Goal: Task Accomplishment & Management: Manage account settings

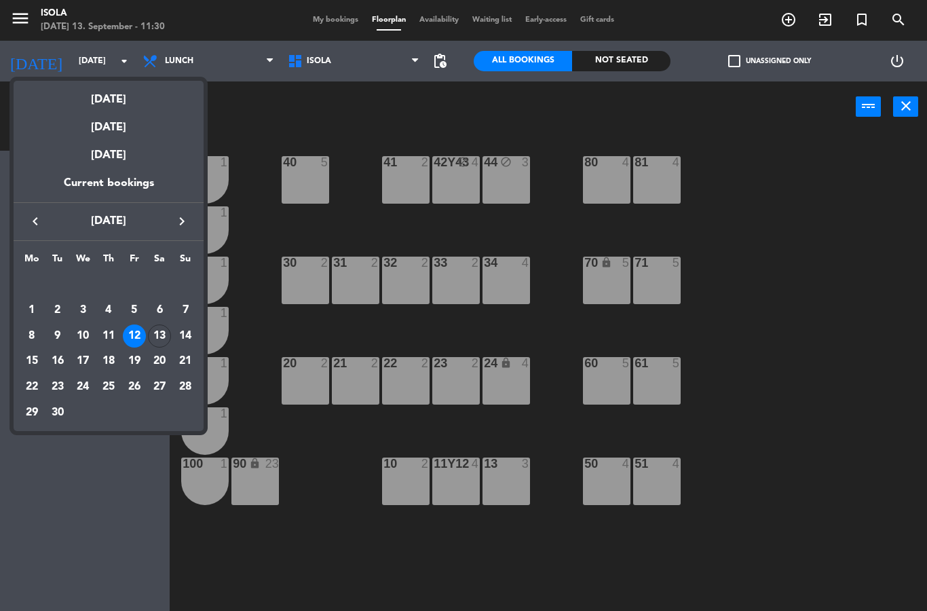
select select
click at [167, 339] on div "13" at bounding box center [159, 335] width 23 height 23
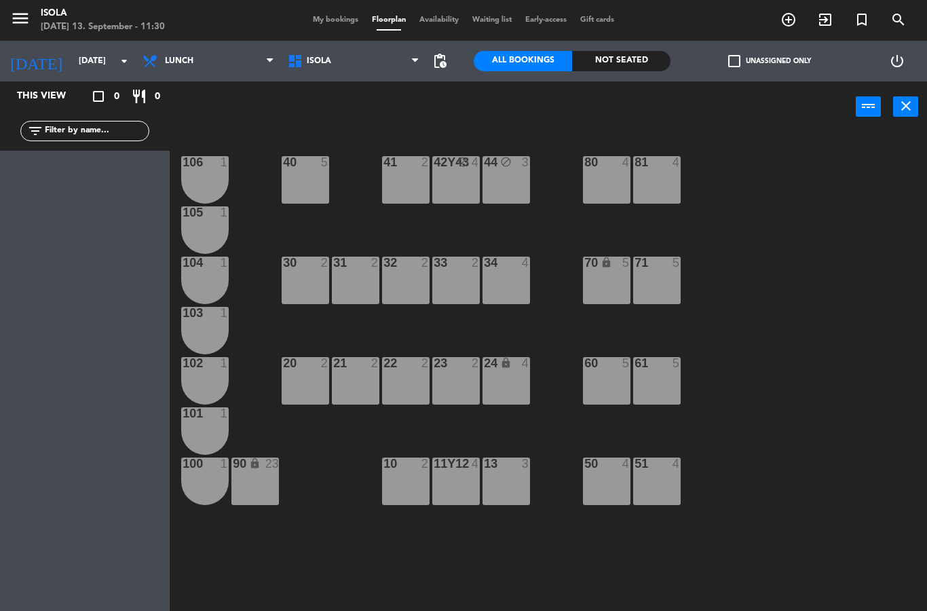
type input "[DATE]"
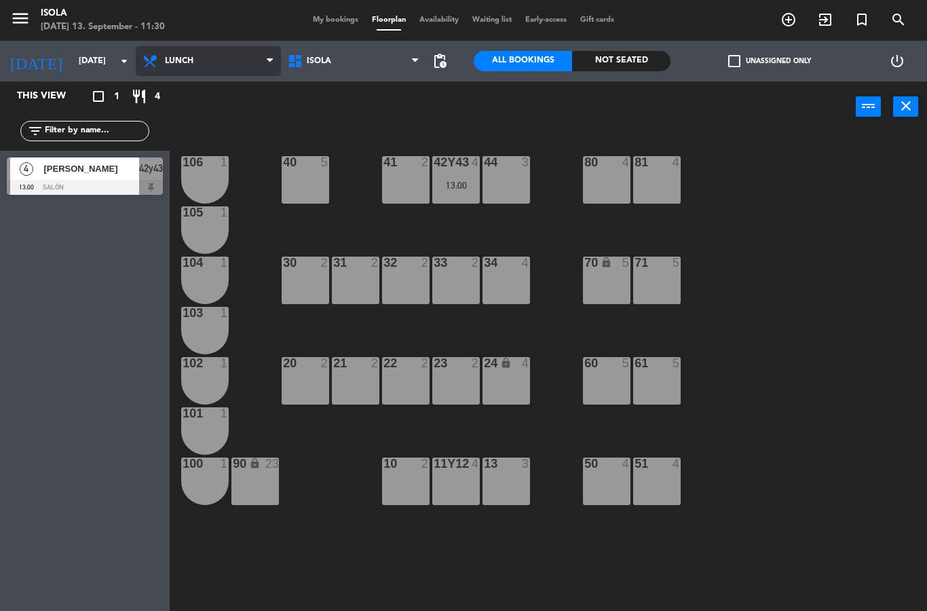
click at [249, 65] on select "Lunch Dinner" at bounding box center [208, 61] width 145 height 30
select select "dinner"
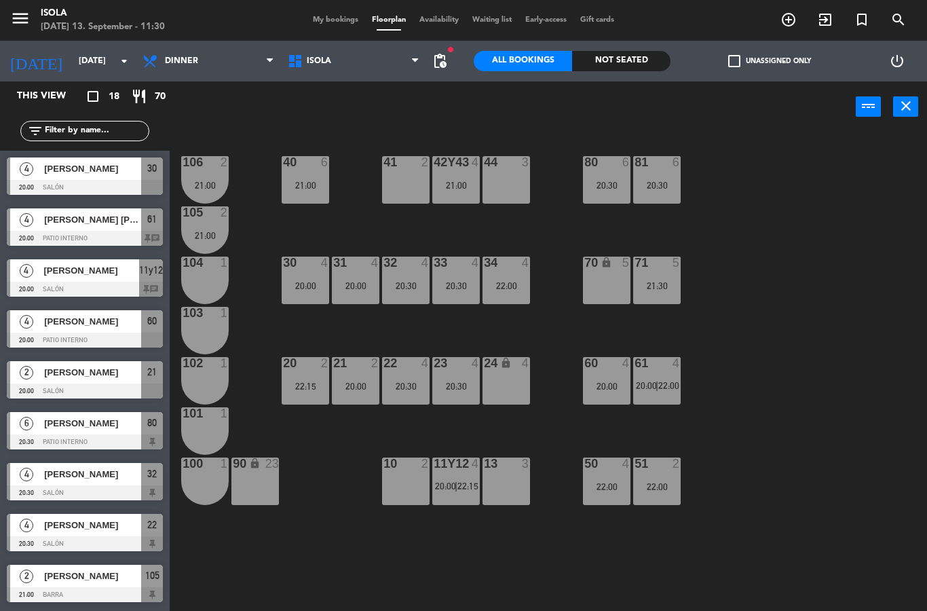
click at [292, 179] on div "40 6 21:00" at bounding box center [306, 180] width 48 height 48
click at [336, 24] on span "My bookings" at bounding box center [335, 19] width 59 height 7
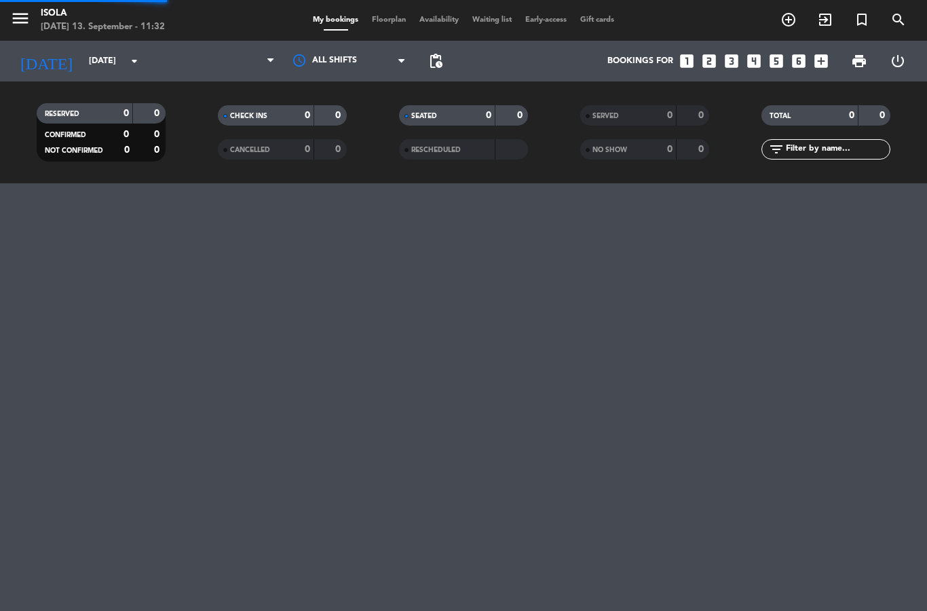
select select "dinner"
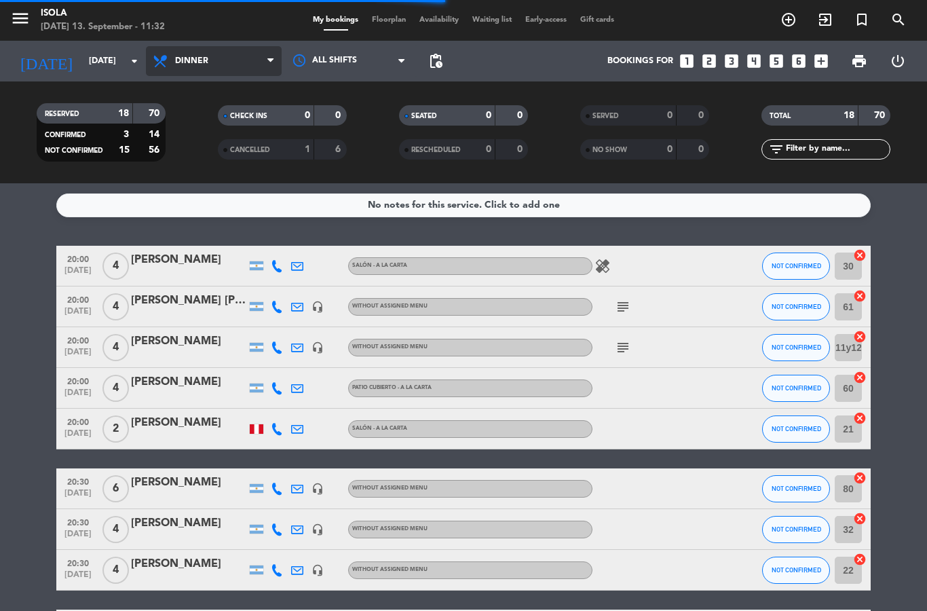
click at [172, 66] on select "All services Lunch Dinner" at bounding box center [214, 61] width 136 height 30
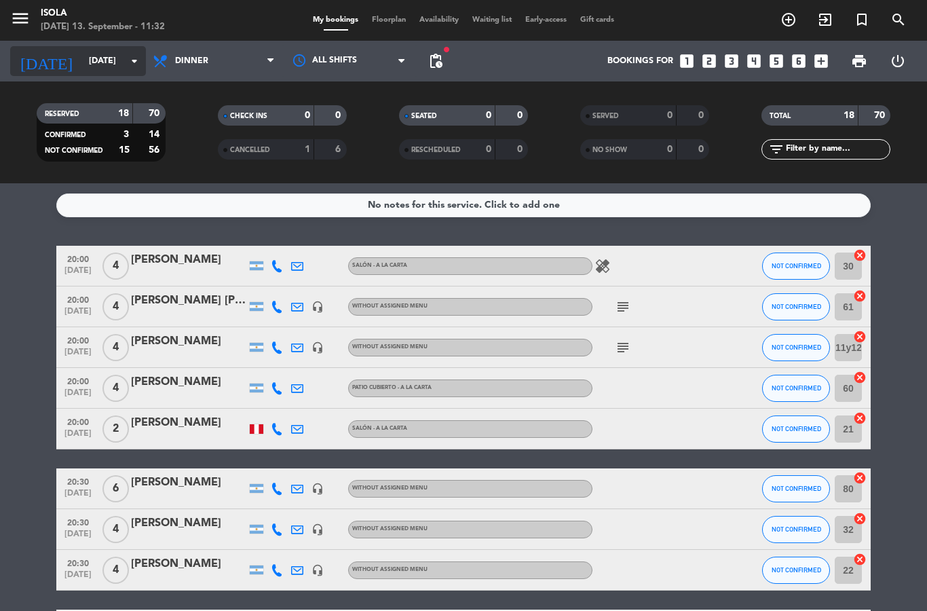
click at [29, 60] on icon "[DATE]" at bounding box center [46, 61] width 72 height 30
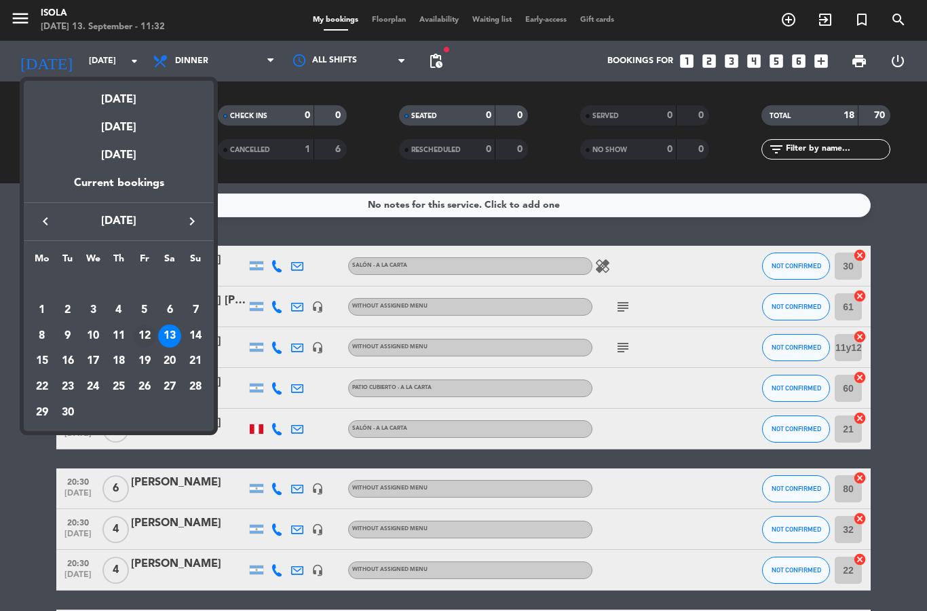
click at [143, 338] on div "12" at bounding box center [144, 335] width 23 height 23
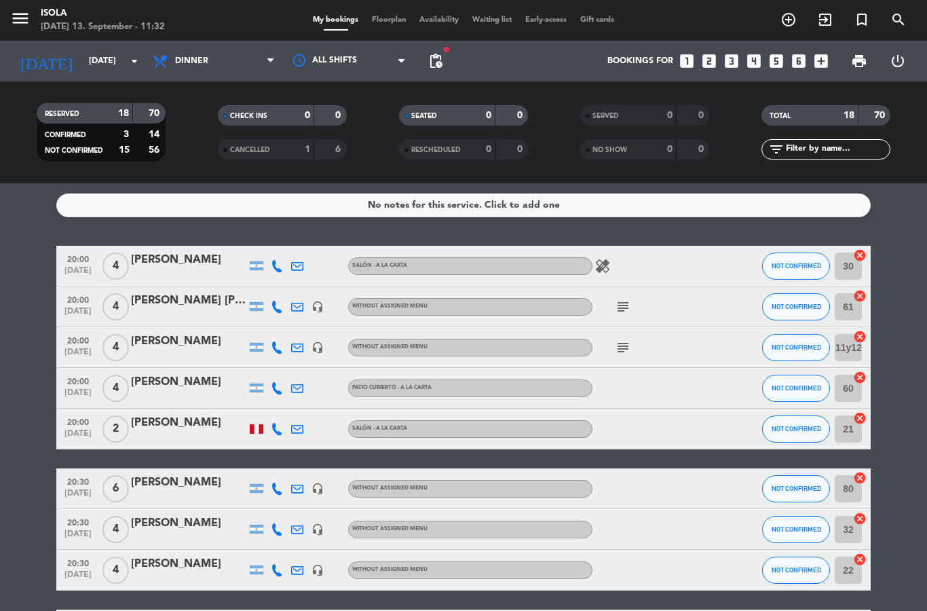
type input "[DATE]"
select select "dinner"
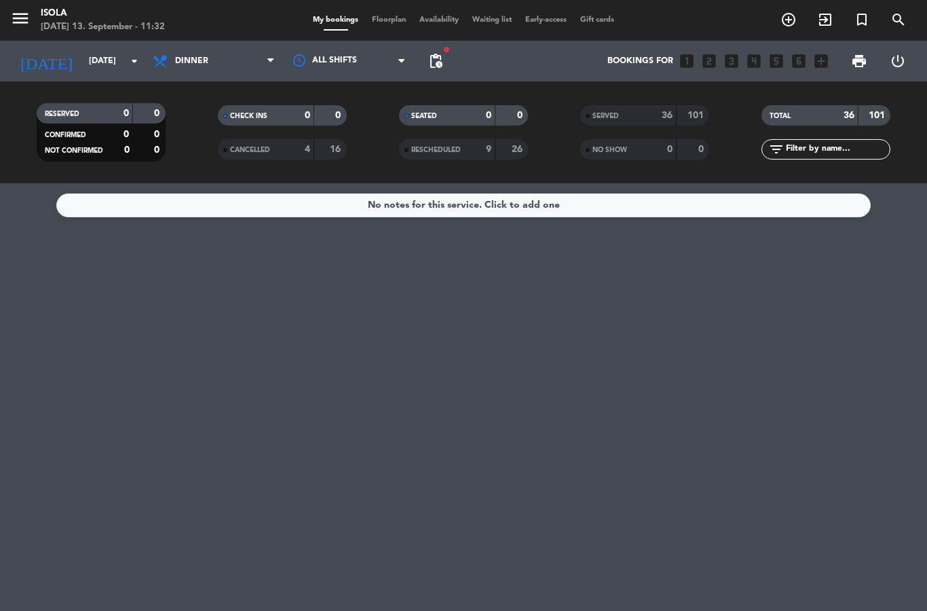
click at [633, 121] on div "SERVED" at bounding box center [615, 116] width 62 height 16
select select "dinner"
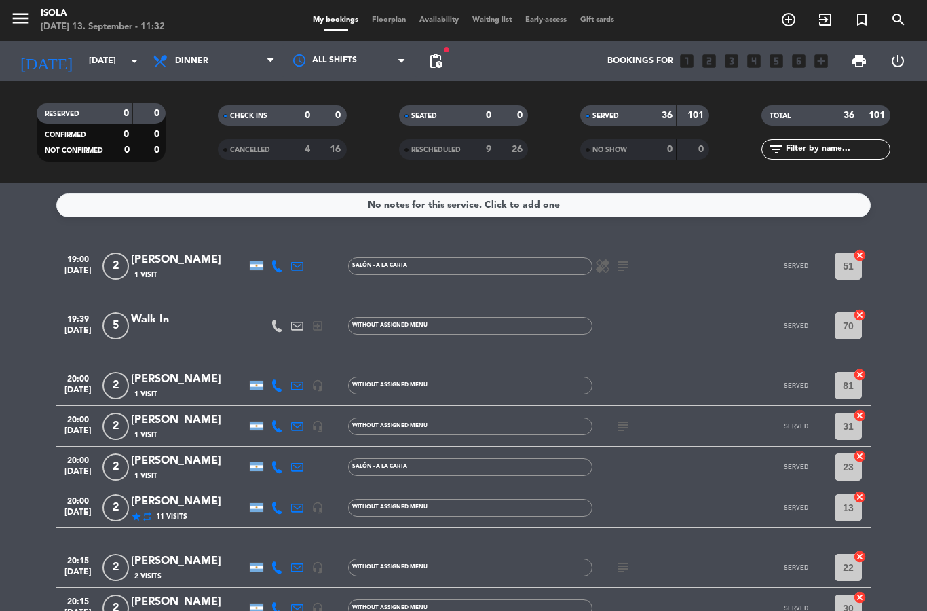
click at [489, 151] on strong "9" at bounding box center [488, 150] width 5 height 10
select select "dinner"
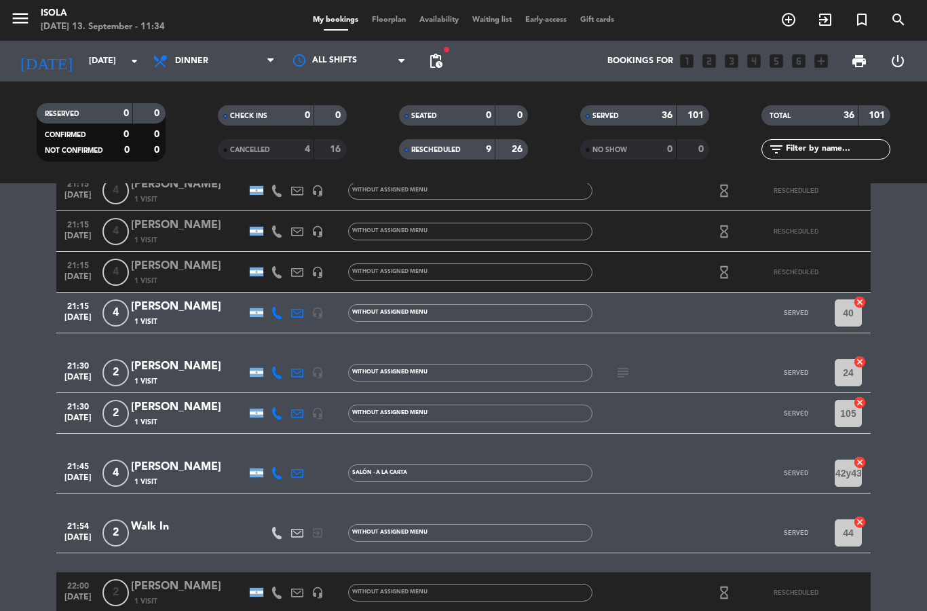
scroll to position [1412, 0]
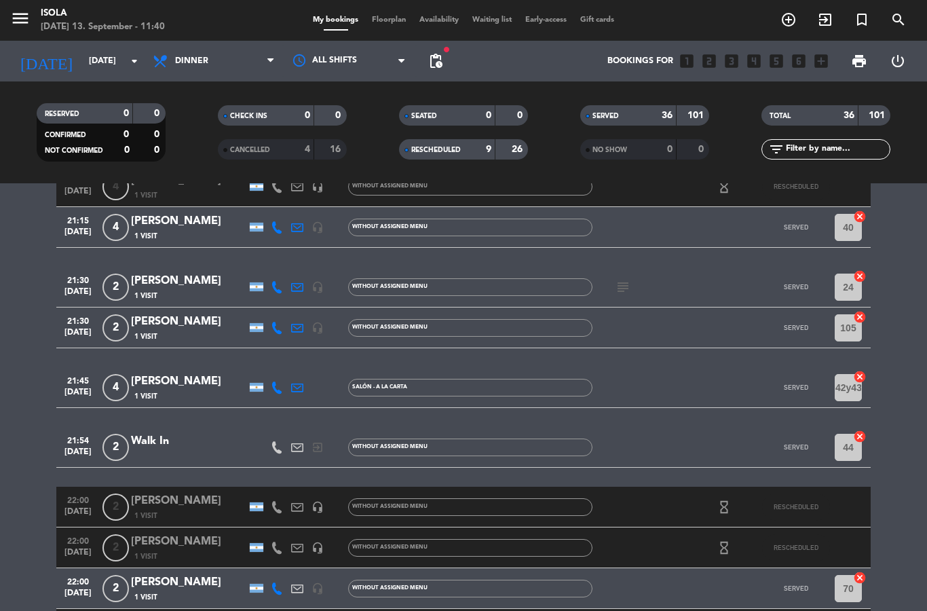
select select "dinner"
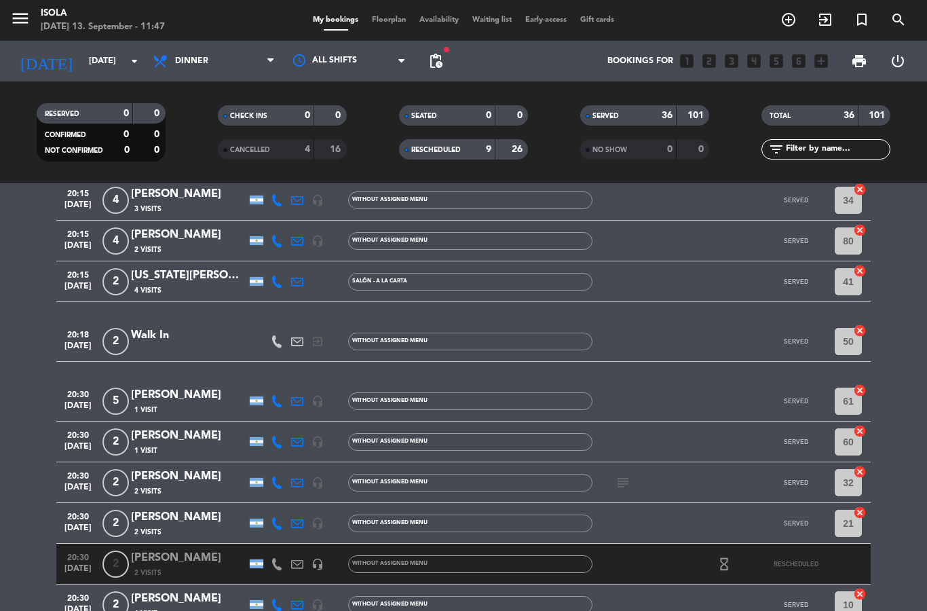
select select "dinner"
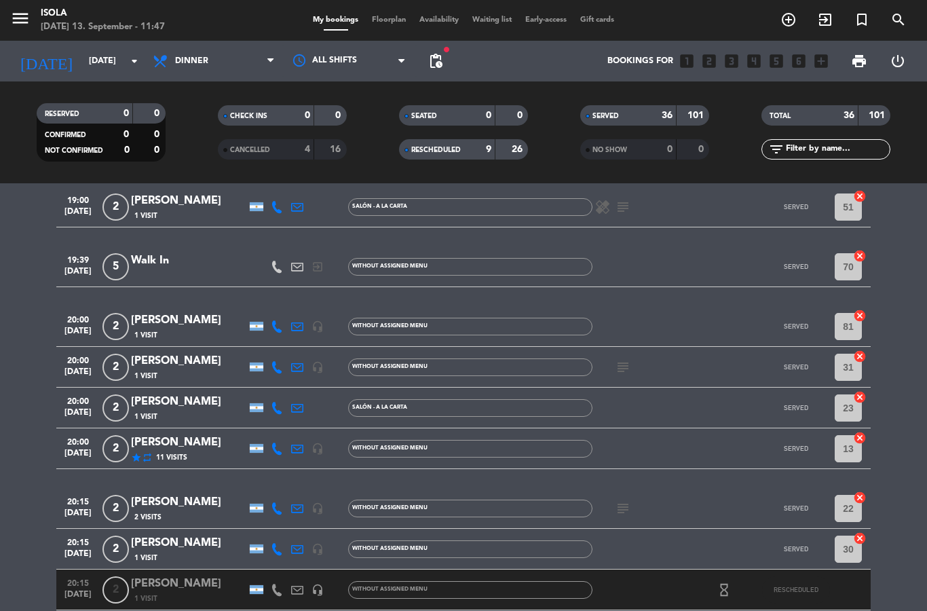
click at [425, 62] on span "pending_actions" at bounding box center [435, 61] width 27 height 27
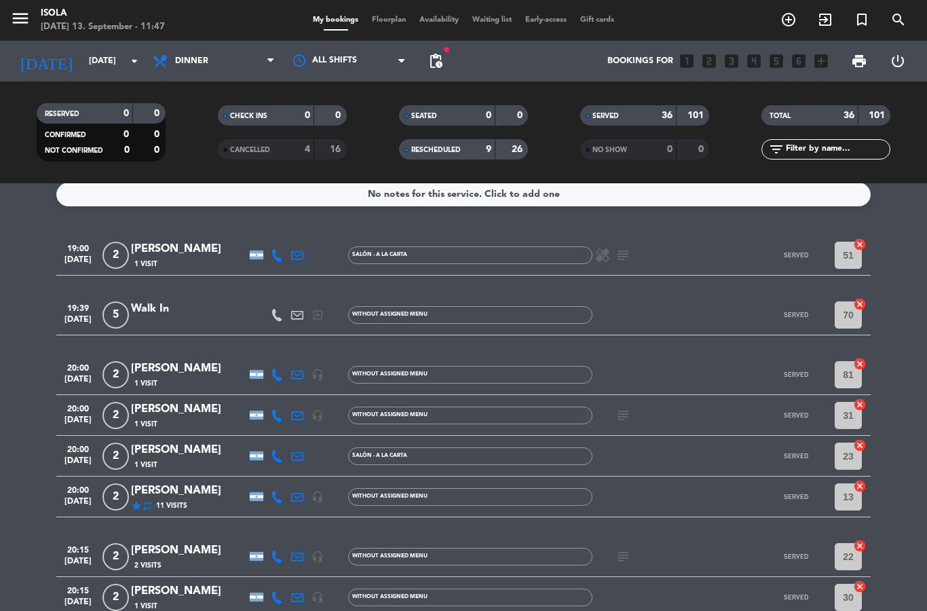
click at [451, 62] on div "Bookings for looks_one looks_two looks_3 looks_4 looks_5 looks_6 add_box" at bounding box center [642, 61] width 386 height 41
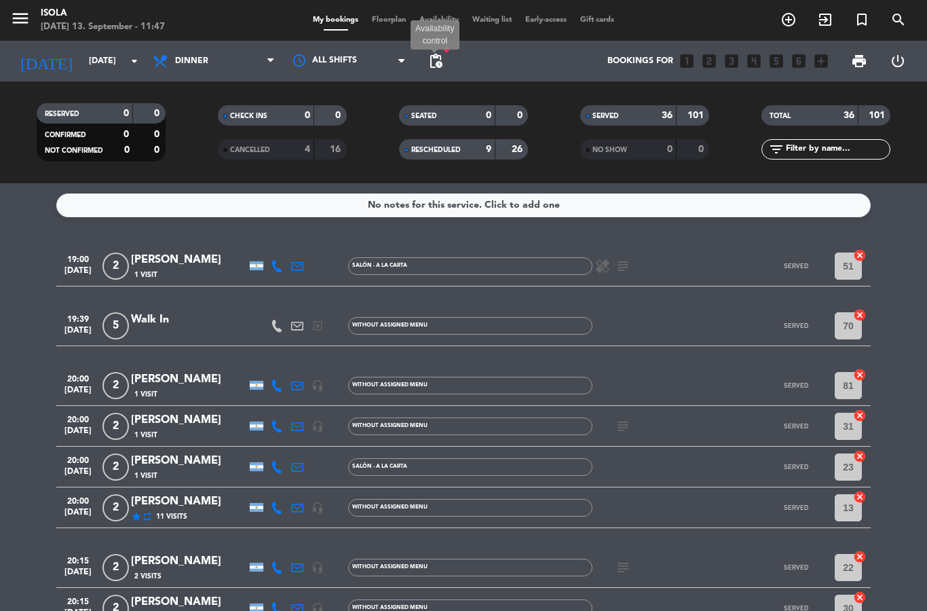
scroll to position [-1, 0]
click at [443, 63] on span "pending_actions" at bounding box center [436, 61] width 16 height 16
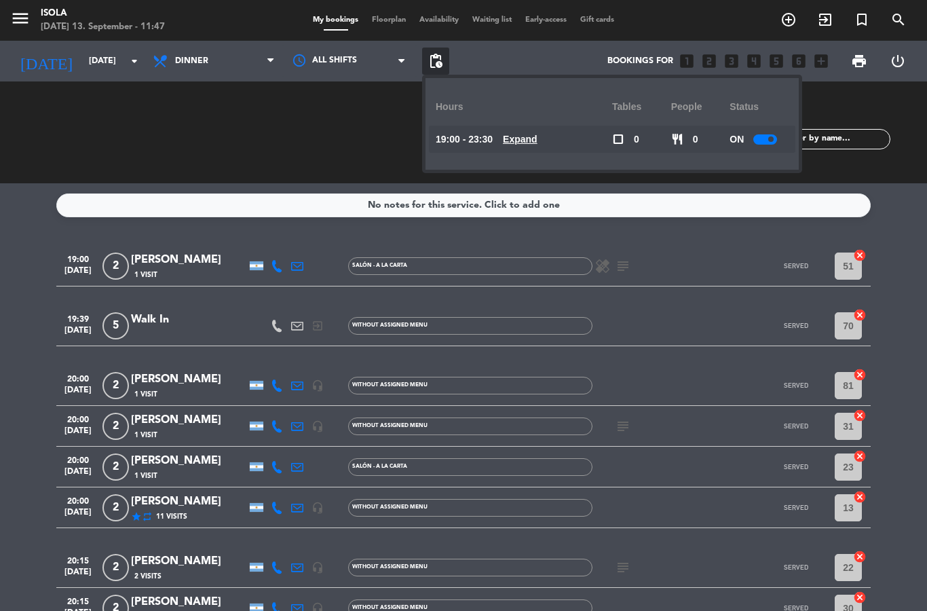
click at [527, 139] on u "Expand" at bounding box center [520, 139] width 35 height 11
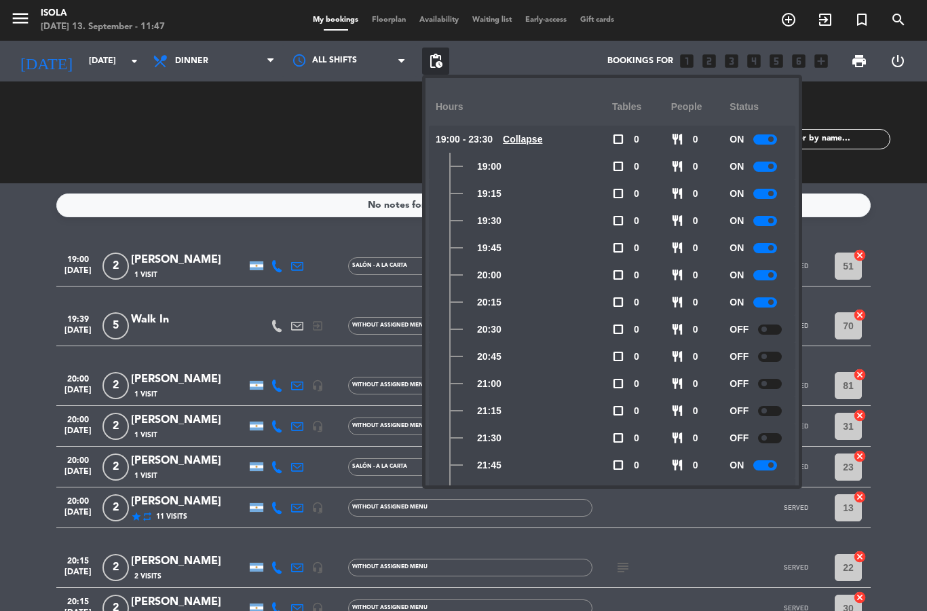
click at [365, 150] on div "CHECK INS 0 0 CANCELLED 4 16" at bounding box center [281, 132] width 181 height 75
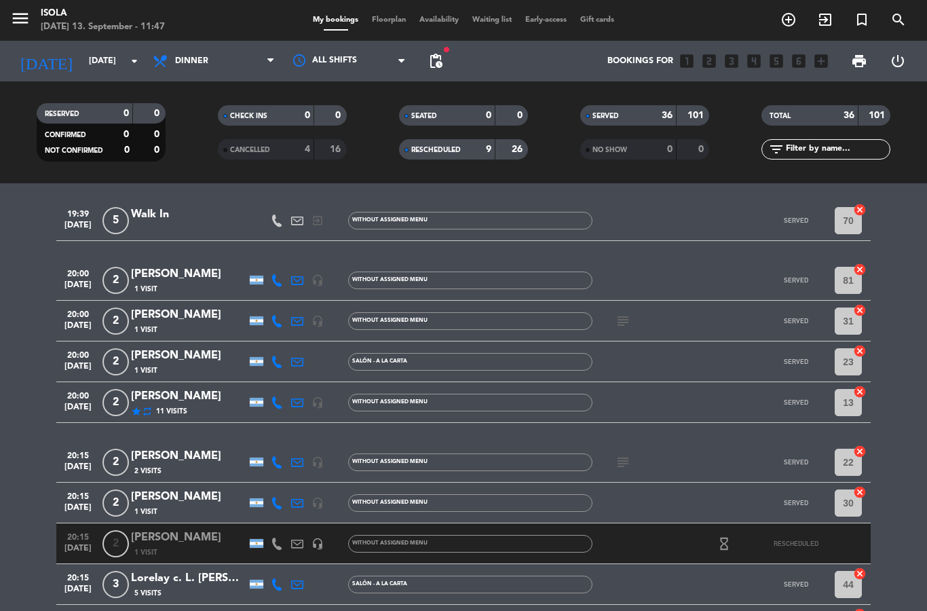
scroll to position [107, 0]
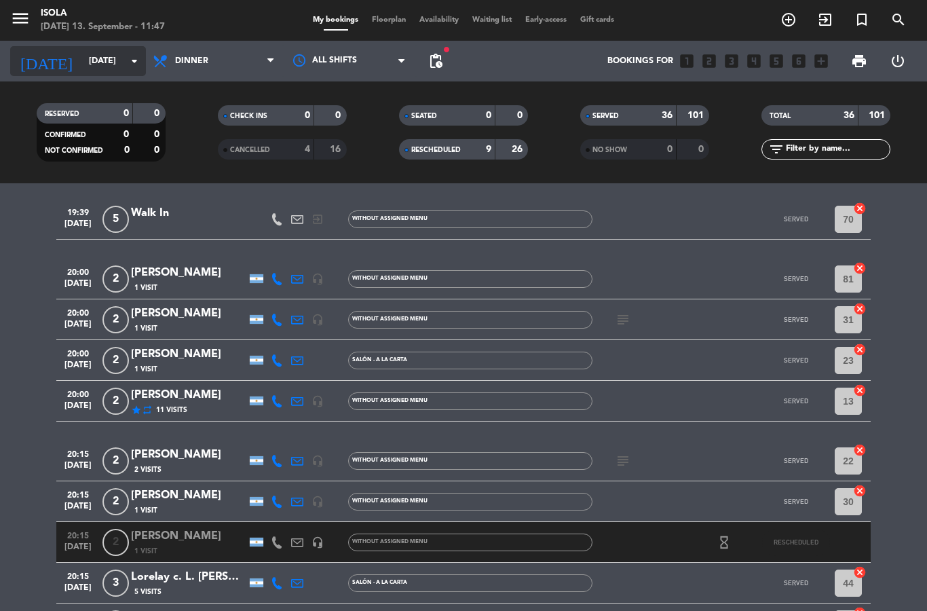
click at [111, 64] on input "[DATE]" at bounding box center [139, 61] width 115 height 23
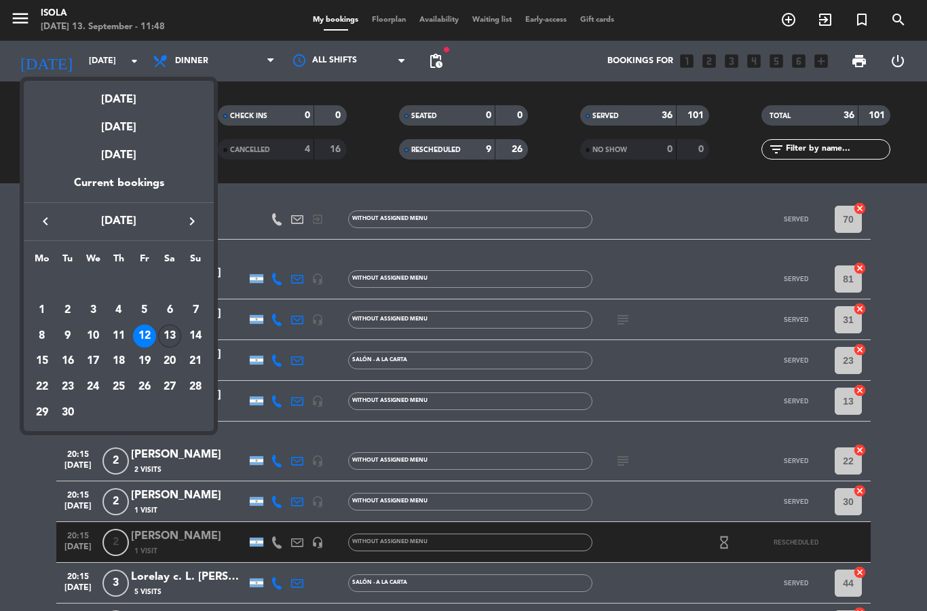
click at [168, 337] on div "13" at bounding box center [169, 335] width 23 height 23
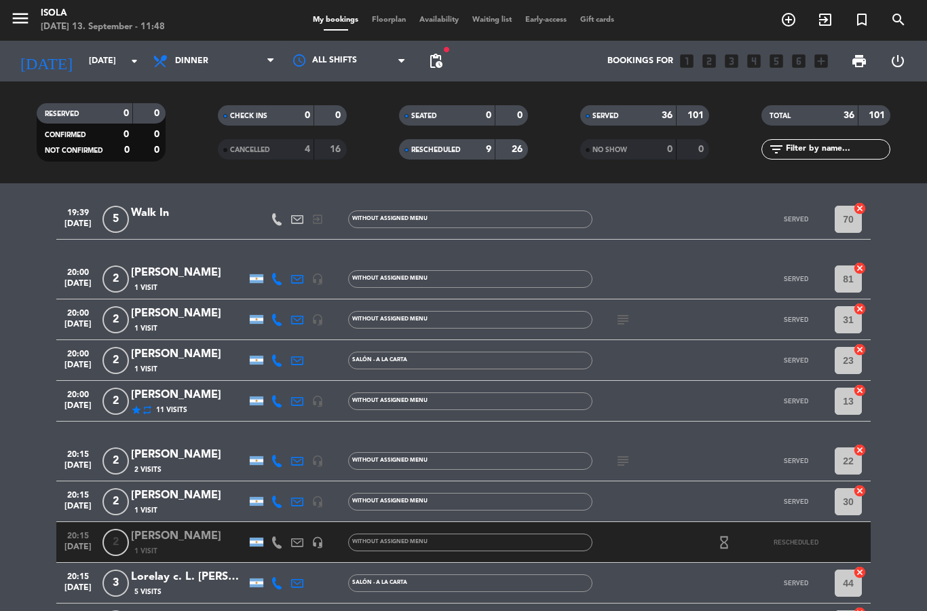
type input "[DATE]"
select select "dinner"
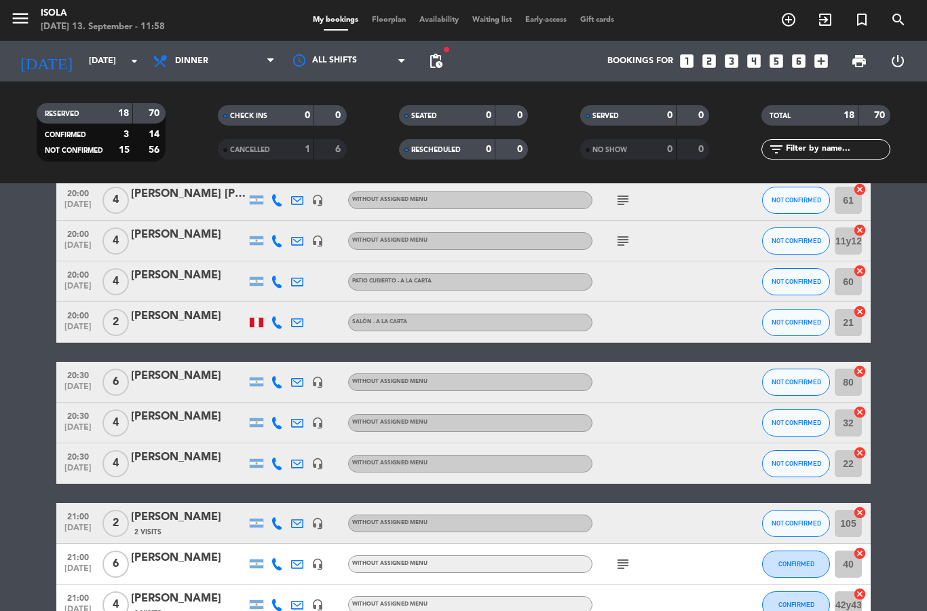
select select "dinner"
click at [392, 10] on div "menu Isola [DATE] 13. September - 11:58 My bookings Floorplan Availability Wait…" at bounding box center [463, 20] width 927 height 41
click at [398, 19] on span "Floorplan" at bounding box center [389, 19] width 48 height 7
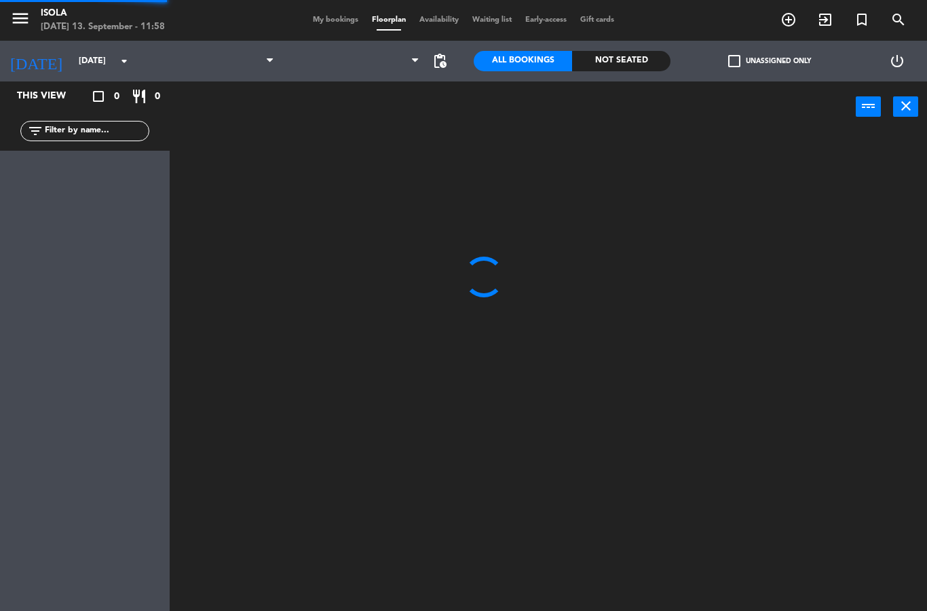
select select "dinner"
select select
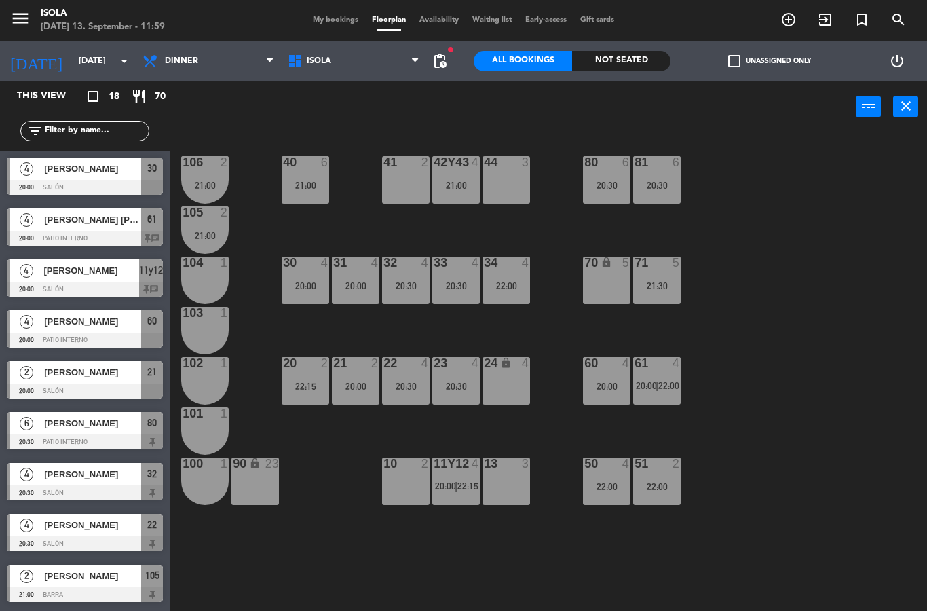
click at [451, 489] on span "20:00" at bounding box center [445, 486] width 21 height 11
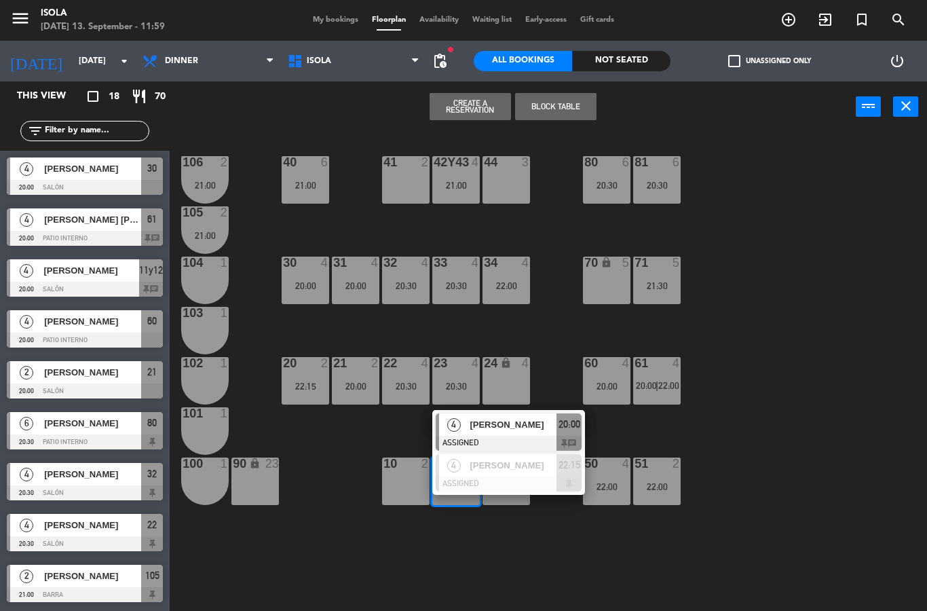
click at [471, 414] on div "[PERSON_NAME]" at bounding box center [512, 424] width 88 height 22
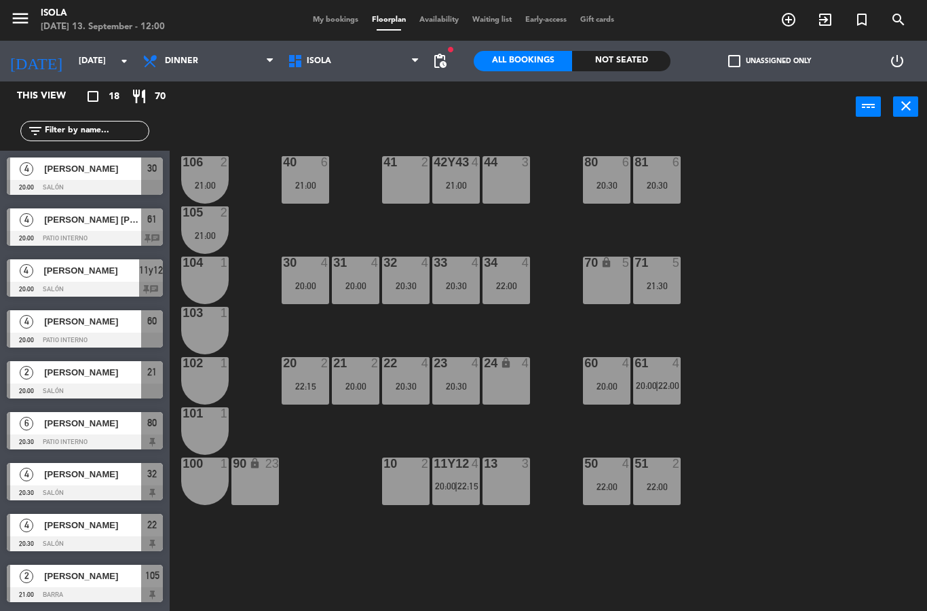
click at [666, 360] on div at bounding box center [656, 363] width 22 height 12
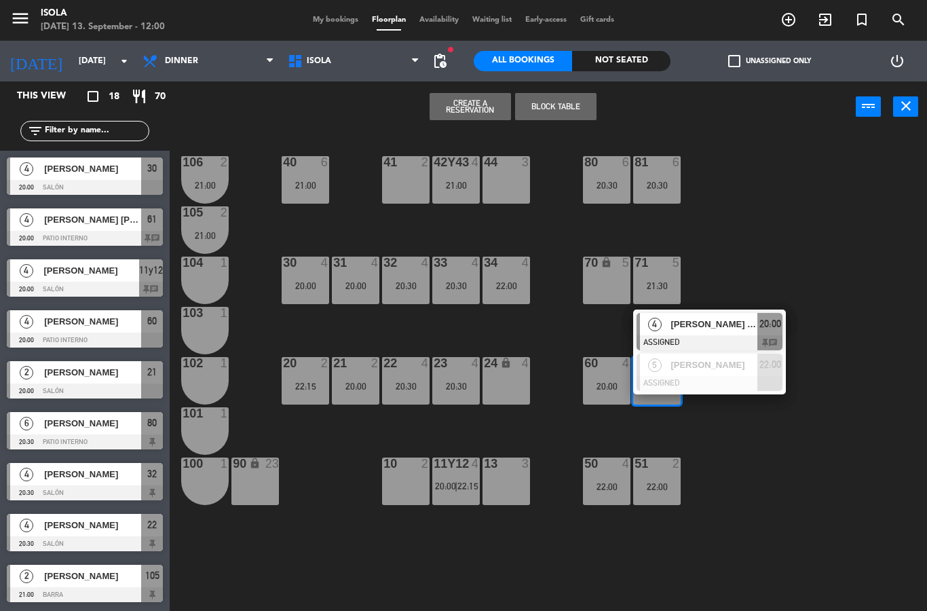
click at [736, 311] on div "4 [PERSON_NAME] [PERSON_NAME] ASSIGNED 20:00 chat" at bounding box center [709, 332] width 153 height 44
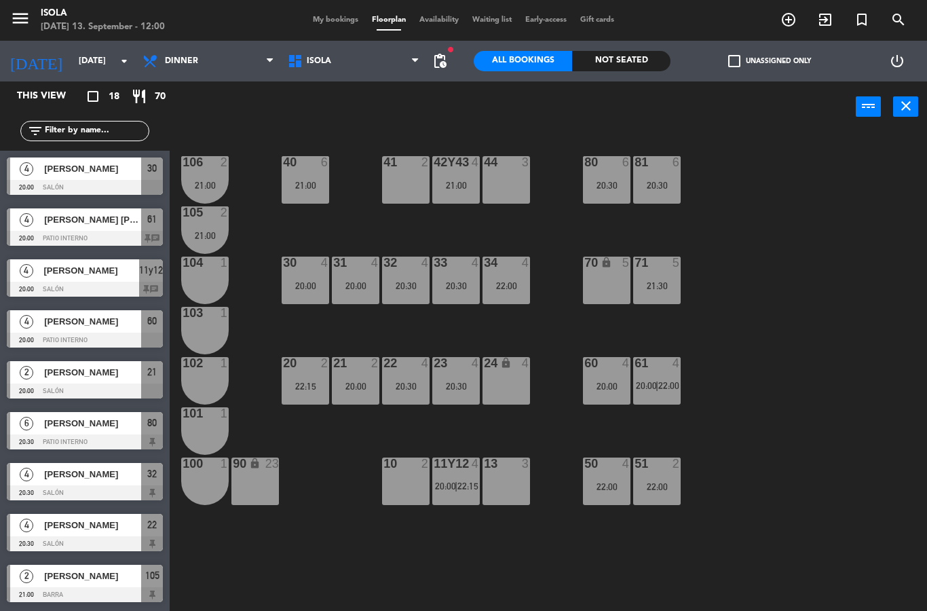
click at [759, 399] on div "40 6 21:00 42y43 4 21:00 41 2 44 3 80 6 20:30 81 6 20:30 106 2 21:00 105 2 21:0…" at bounding box center [553, 371] width 748 height 479
click at [353, 382] on div "20:00" at bounding box center [356, 386] width 48 height 10
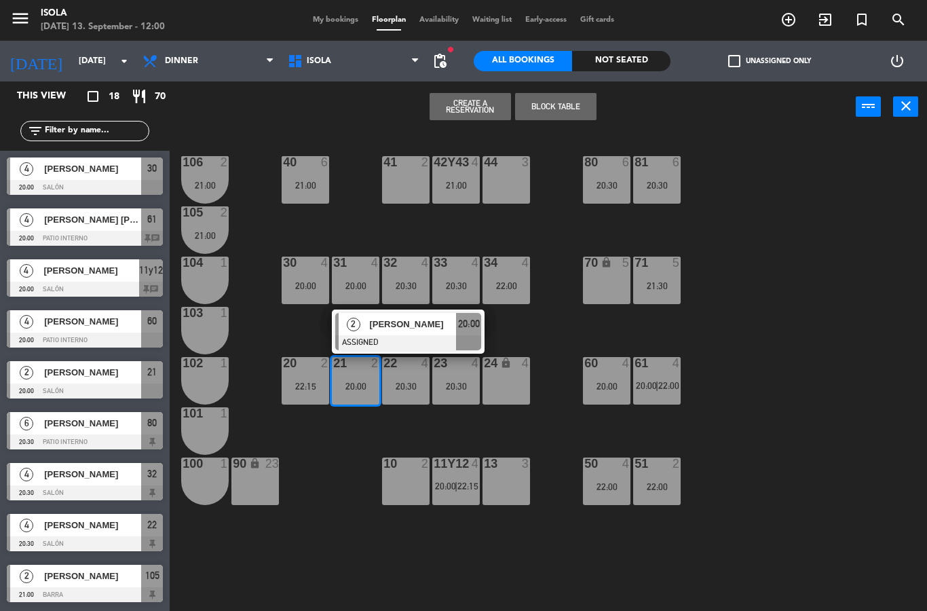
click at [417, 326] on span "[PERSON_NAME]" at bounding box center [412, 324] width 87 height 14
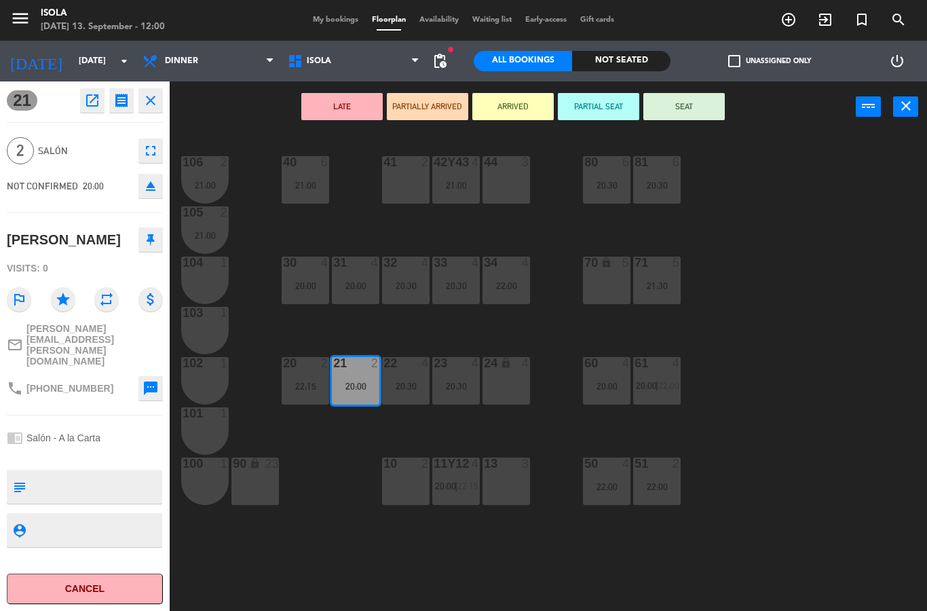
click at [402, 483] on div "10 2" at bounding box center [406, 481] width 48 height 48
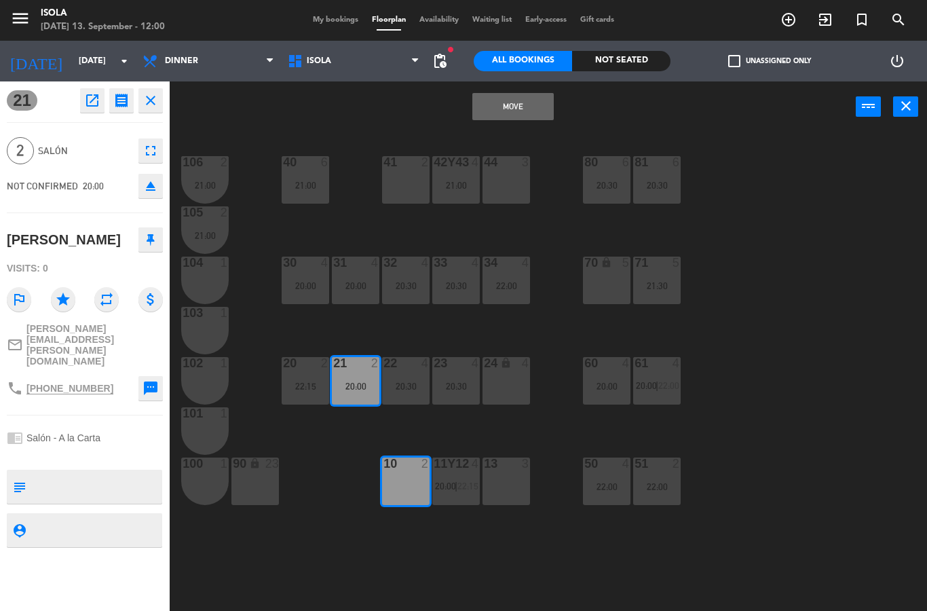
click at [512, 113] on button "Move" at bounding box center [512, 106] width 81 height 27
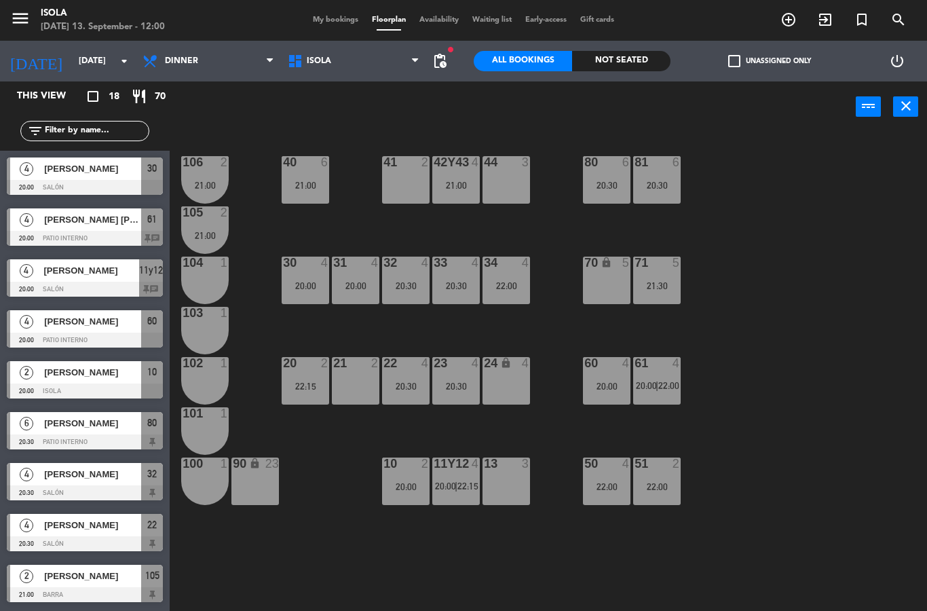
click at [302, 382] on div "22:15" at bounding box center [306, 386] width 48 height 10
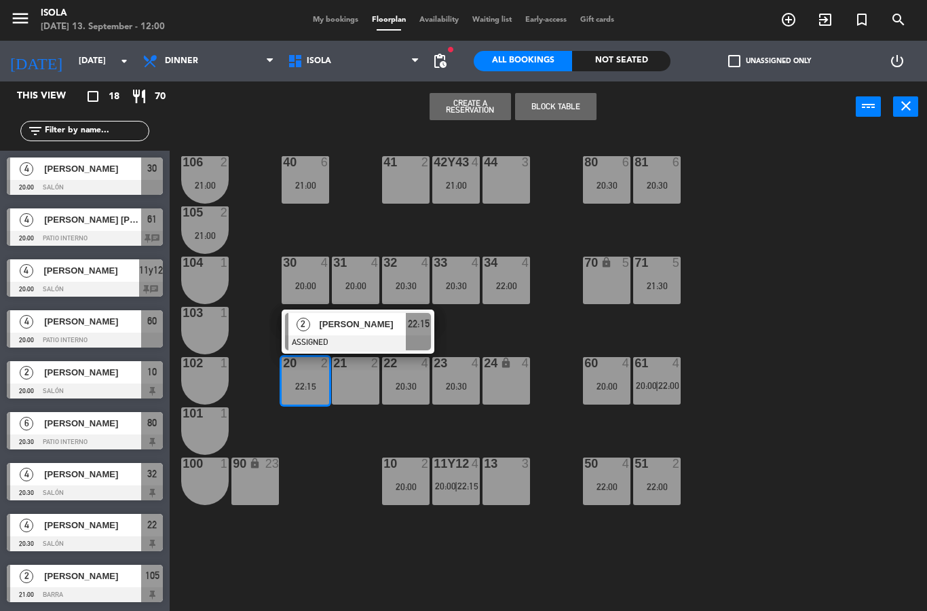
click at [402, 174] on div "41 2" at bounding box center [406, 180] width 48 height 48
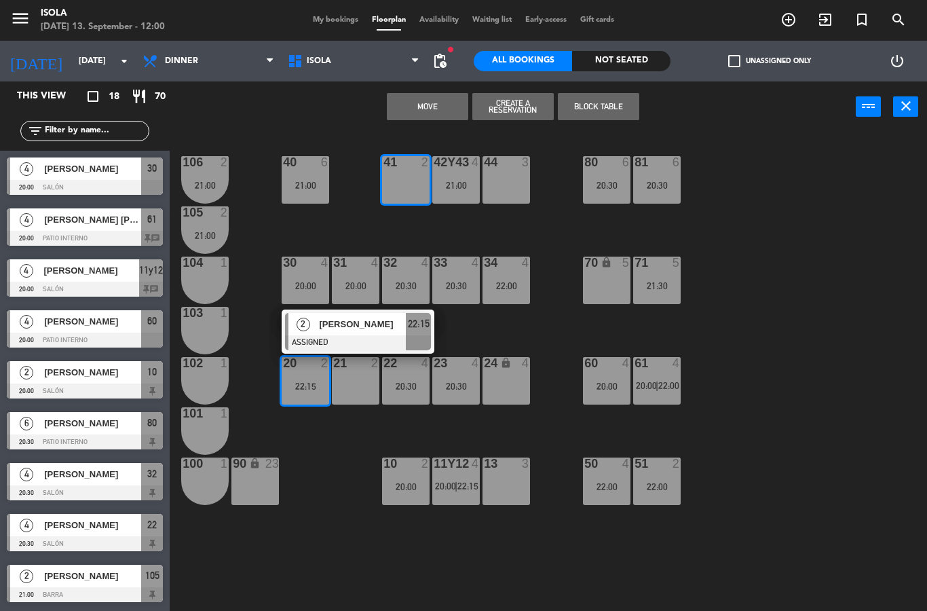
click at [442, 100] on button "Move" at bounding box center [427, 106] width 81 height 27
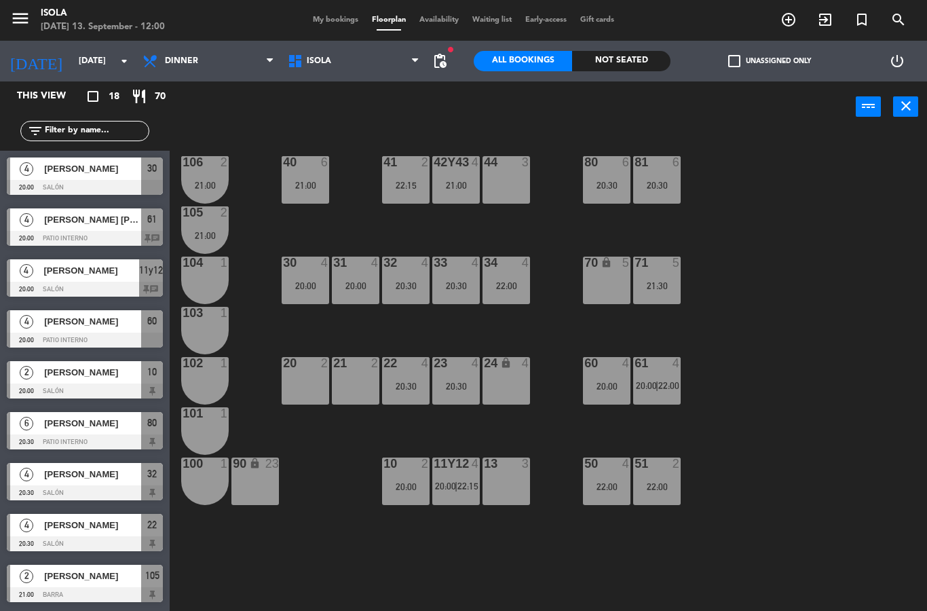
click at [350, 381] on div "21 2" at bounding box center [356, 381] width 48 height 48
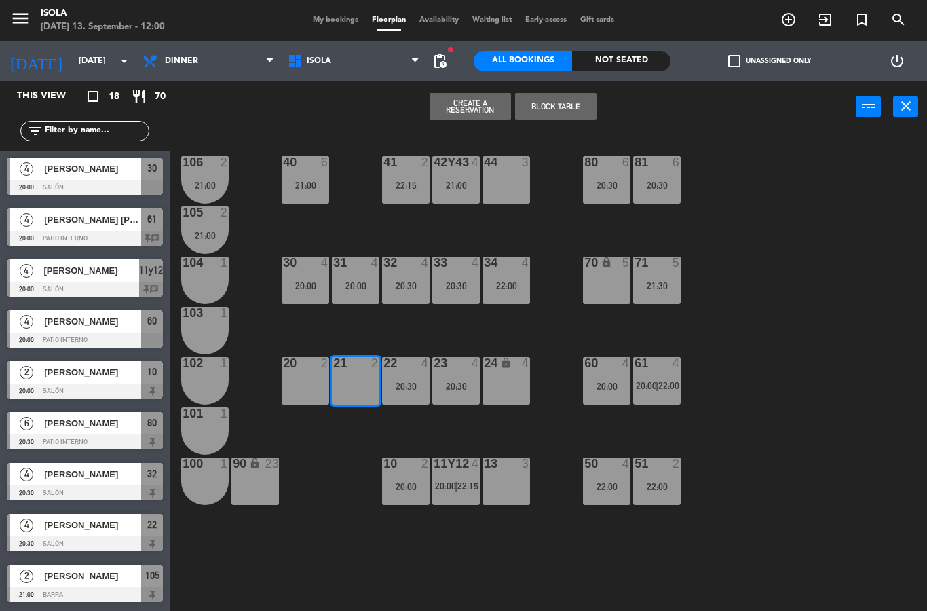
click at [555, 104] on button "Block Table" at bounding box center [555, 106] width 81 height 27
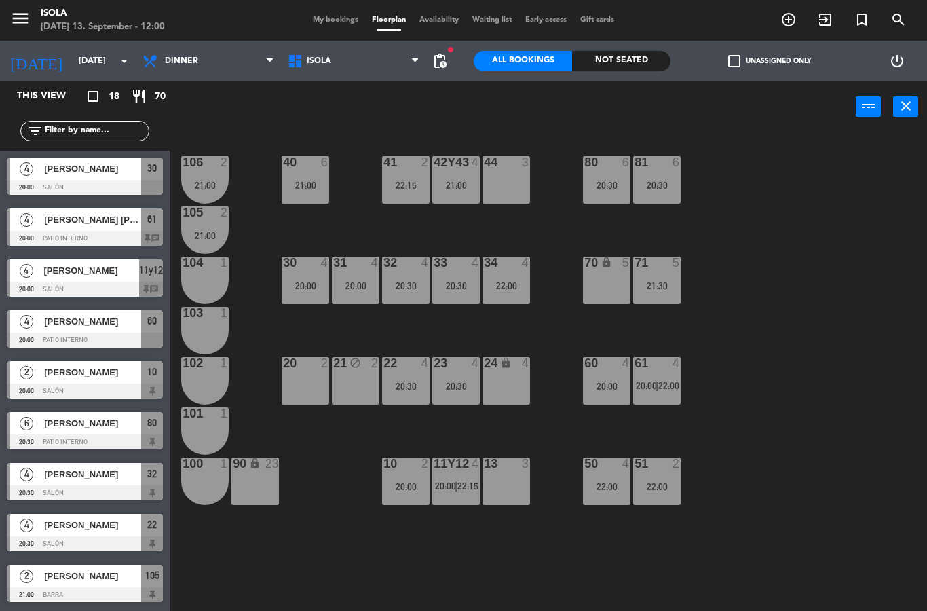
click at [314, 395] on div "20 2" at bounding box center [306, 381] width 48 height 48
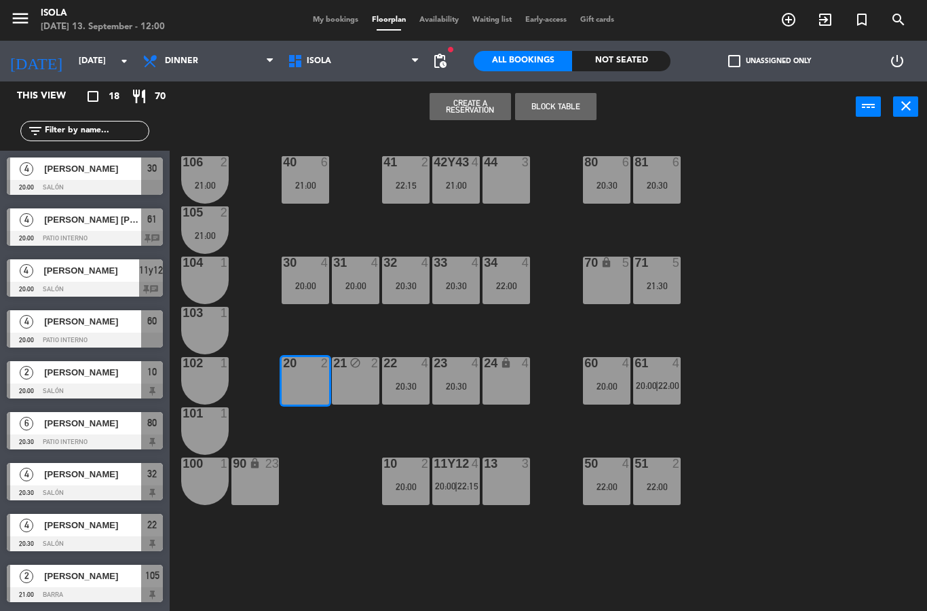
click at [565, 105] on button "Block Table" at bounding box center [555, 106] width 81 height 27
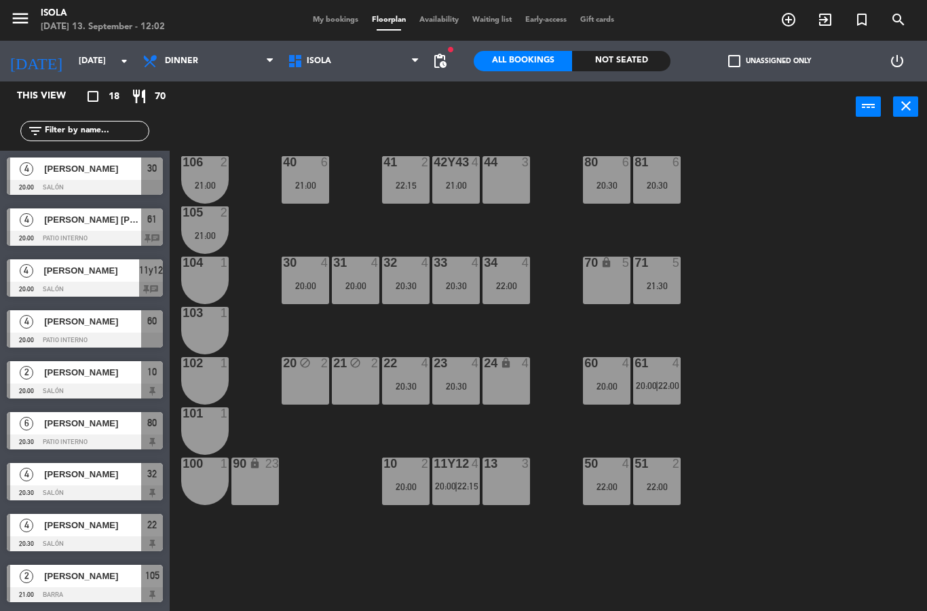
click at [303, 383] on div "20 block 2" at bounding box center [306, 381] width 48 height 48
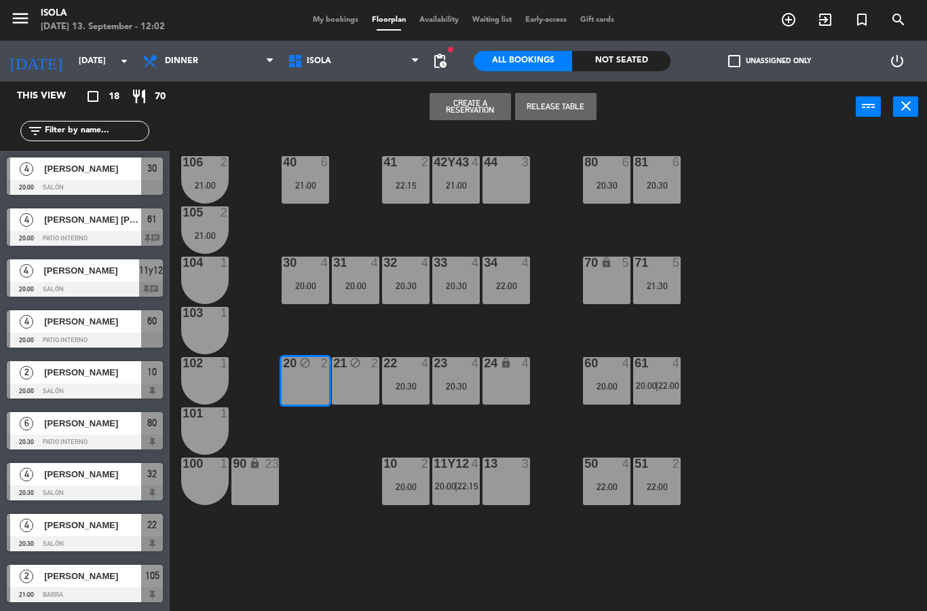
click at [556, 104] on button "Release Table" at bounding box center [555, 106] width 81 height 27
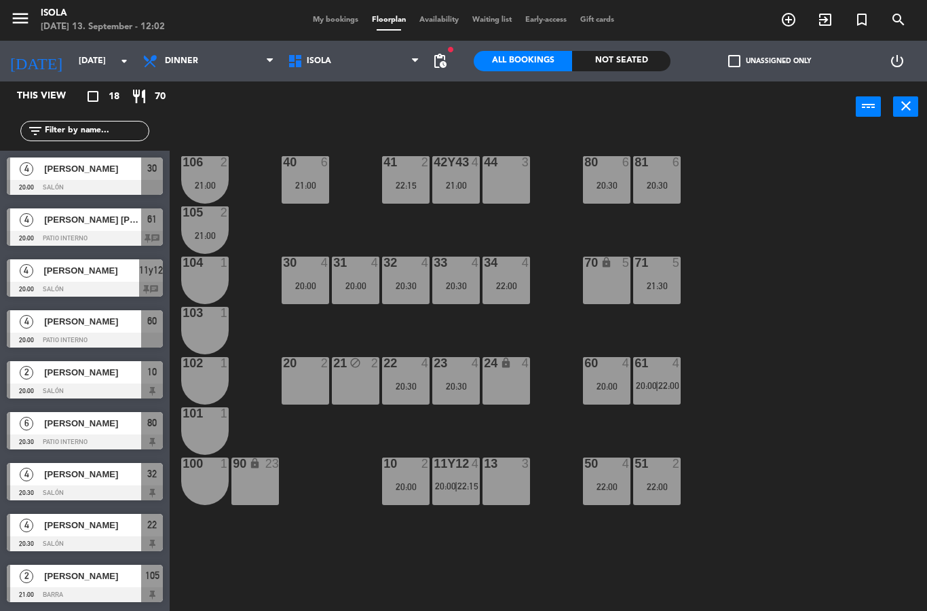
click at [362, 364] on div "block" at bounding box center [355, 363] width 22 height 13
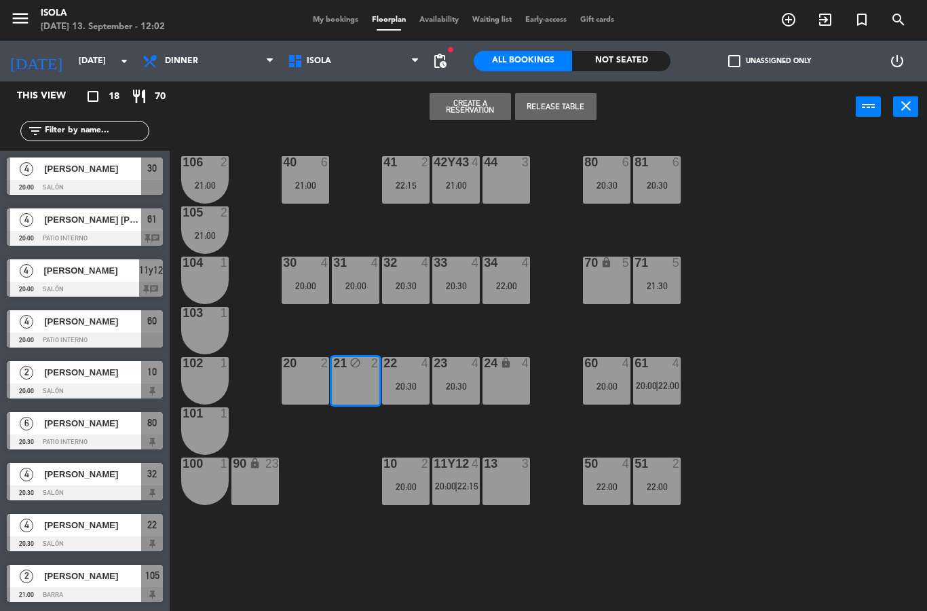
click at [573, 110] on button "Release Table" at bounding box center [555, 106] width 81 height 27
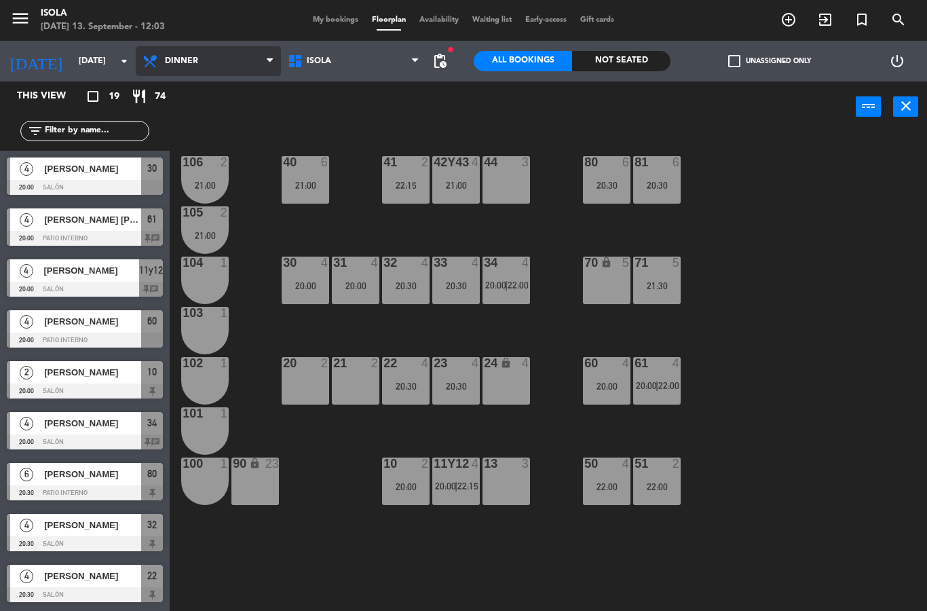
click at [236, 58] on select "Lunch Dinner" at bounding box center [208, 61] width 145 height 30
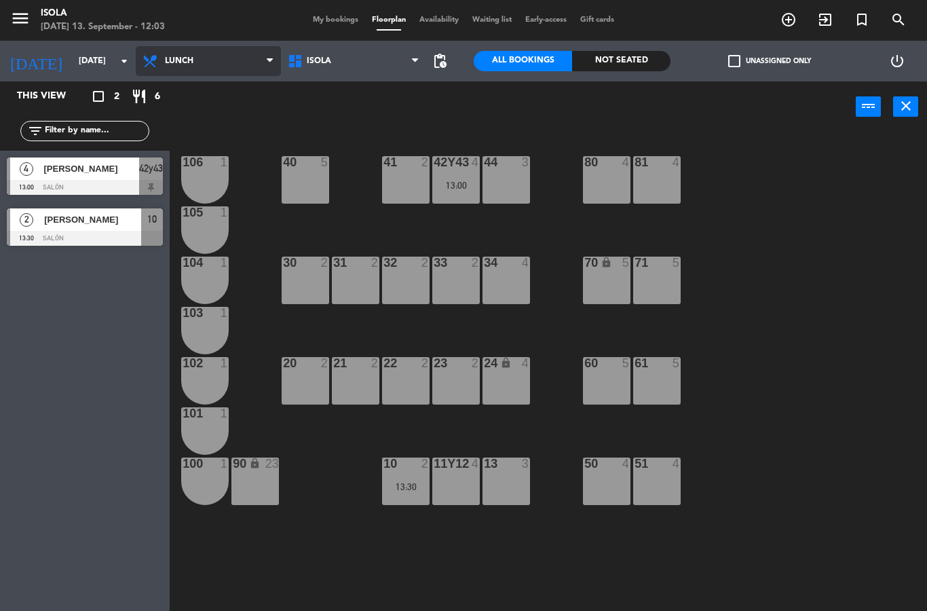
select select "dinner"
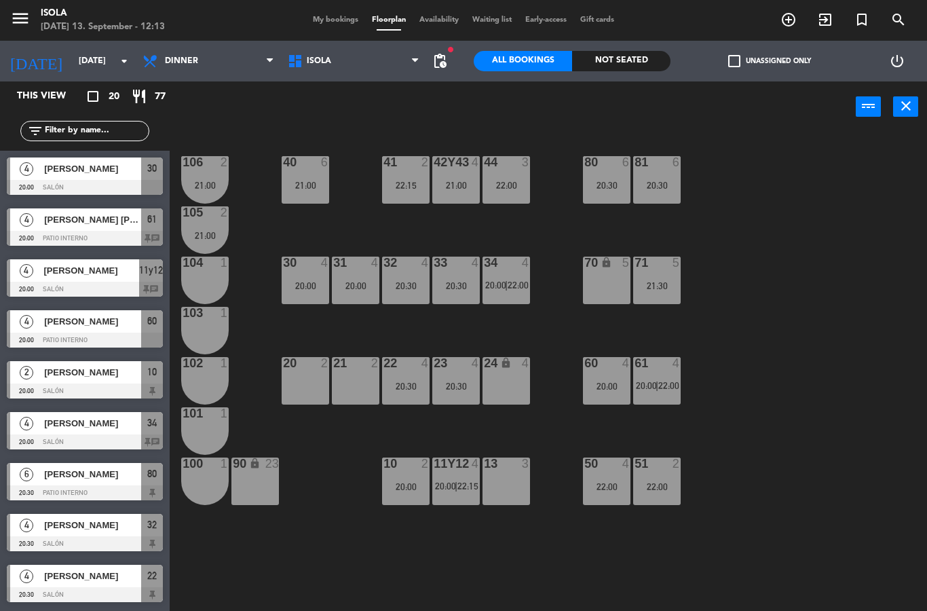
click at [496, 292] on div "34 4 20:00 | 22:00" at bounding box center [507, 281] width 48 height 48
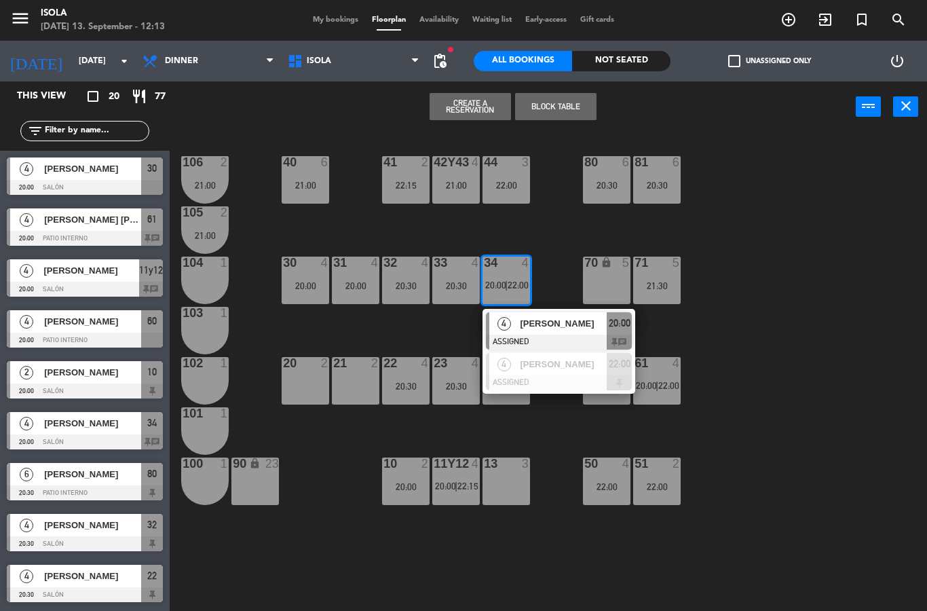
click at [585, 326] on span "[PERSON_NAME]" at bounding box center [563, 323] width 87 height 14
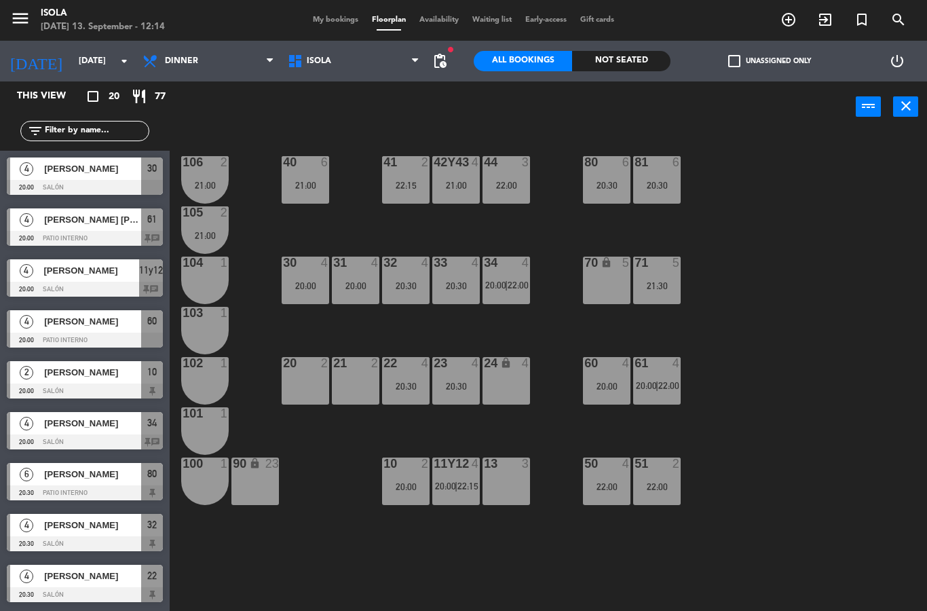
click at [342, 293] on div "31 4 20:00" at bounding box center [356, 281] width 48 height 48
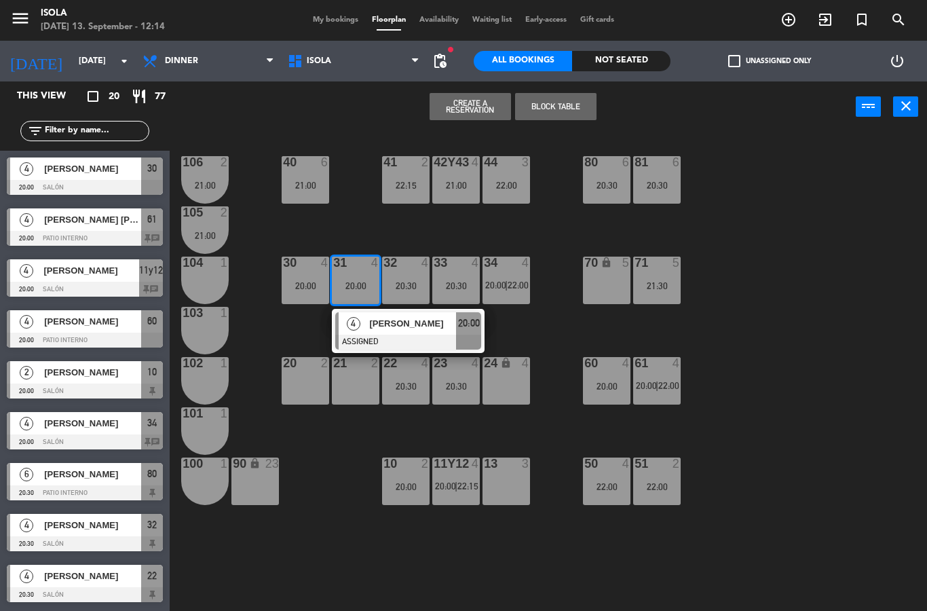
click at [376, 334] on div "[PERSON_NAME]" at bounding box center [412, 323] width 88 height 22
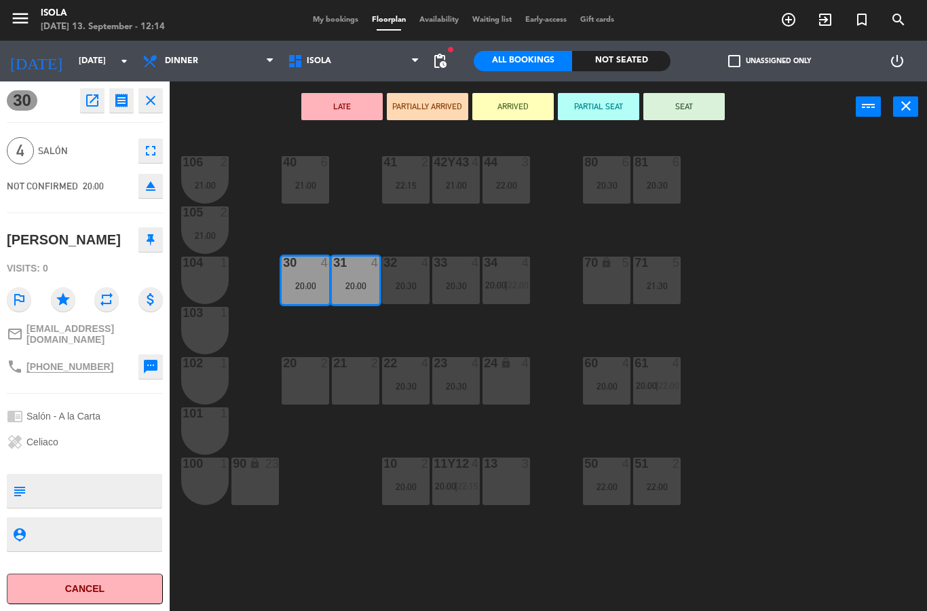
click at [342, 21] on span "My bookings" at bounding box center [335, 19] width 59 height 7
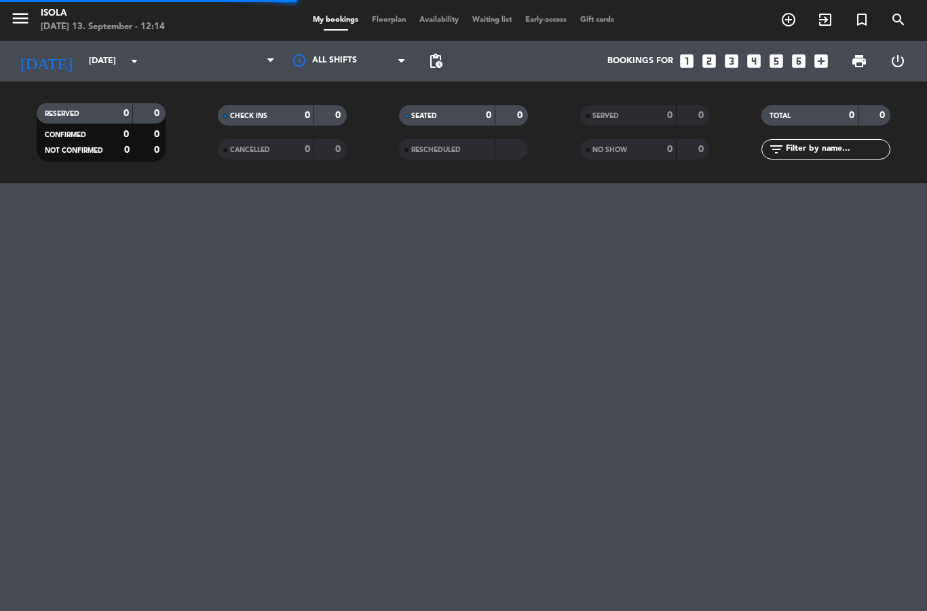
select select "dinner"
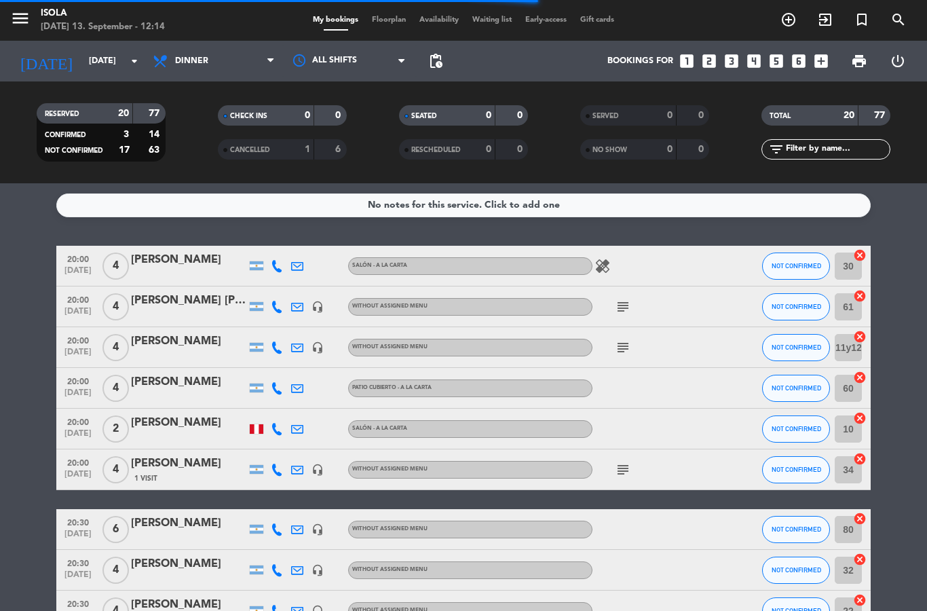
click at [338, 264] on div at bounding box center [338, 266] width 20 height 40
click at [227, 269] on div at bounding box center [188, 274] width 115 height 11
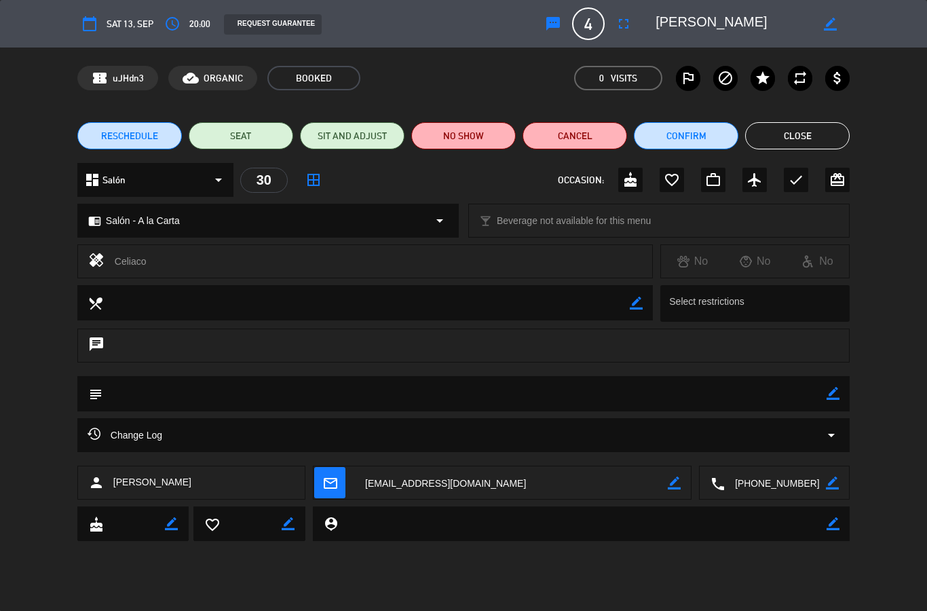
click at [638, 430] on div "Change Log arrow_drop_down" at bounding box center [464, 435] width 752 height 16
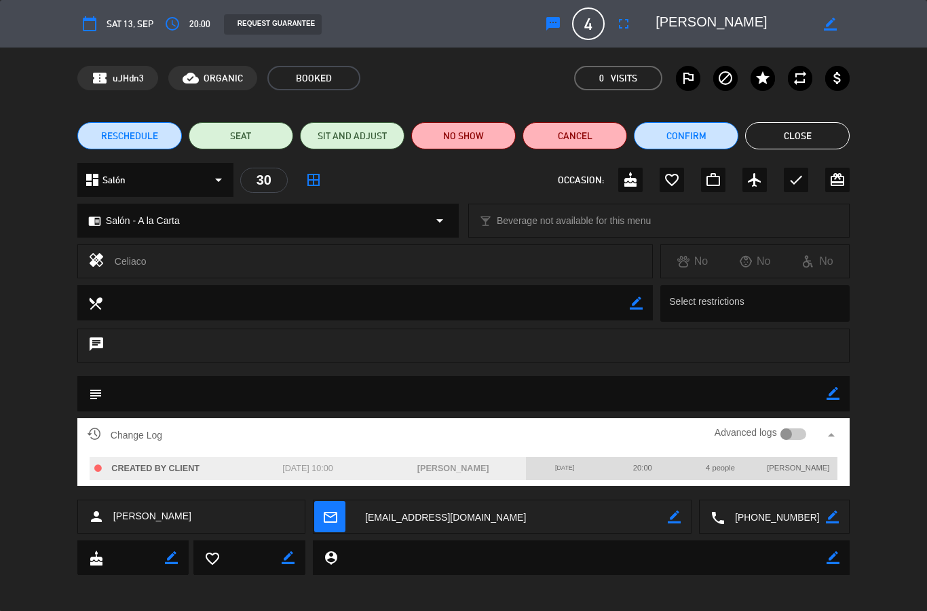
click at [789, 431] on div at bounding box center [787, 434] width 12 height 12
click at [817, 136] on button "Close" at bounding box center [797, 135] width 105 height 27
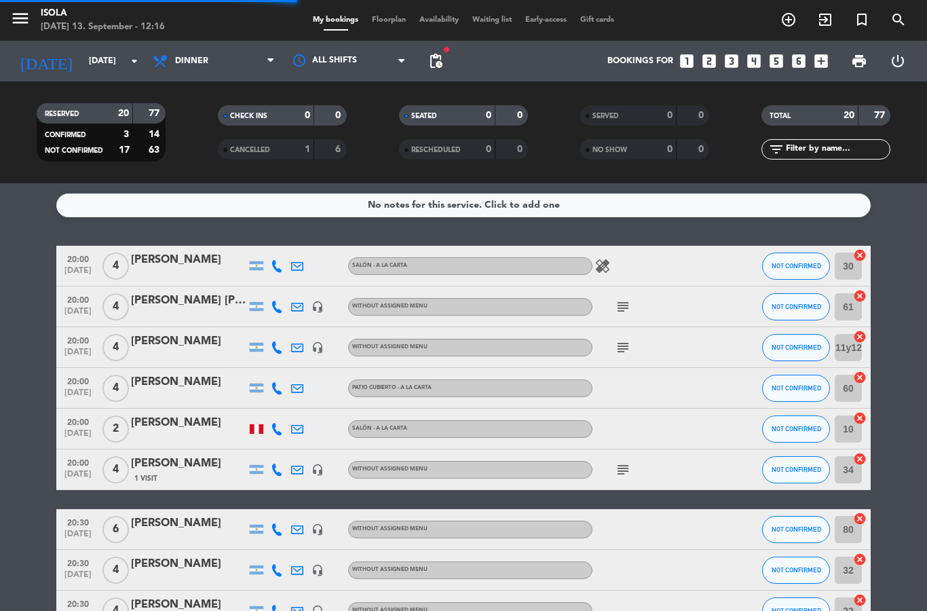
select select "dinner"
click at [459, 68] on div "Bookings for looks_one looks_two looks_3 looks_4 looks_5 looks_6 add_box" at bounding box center [642, 61] width 386 height 41
click at [443, 62] on span "pending_actions" at bounding box center [436, 61] width 16 height 16
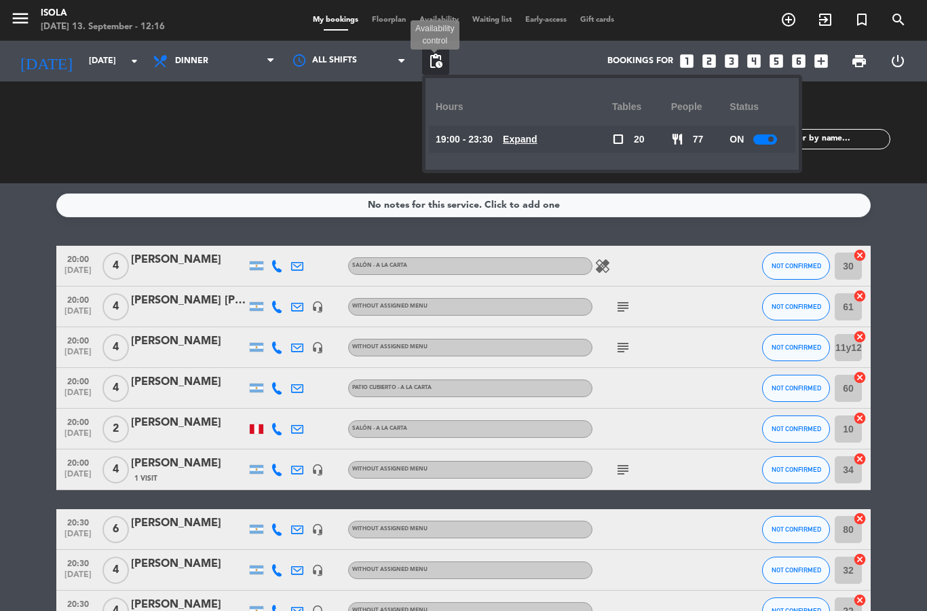
click at [532, 140] on u "Expand" at bounding box center [520, 139] width 35 height 11
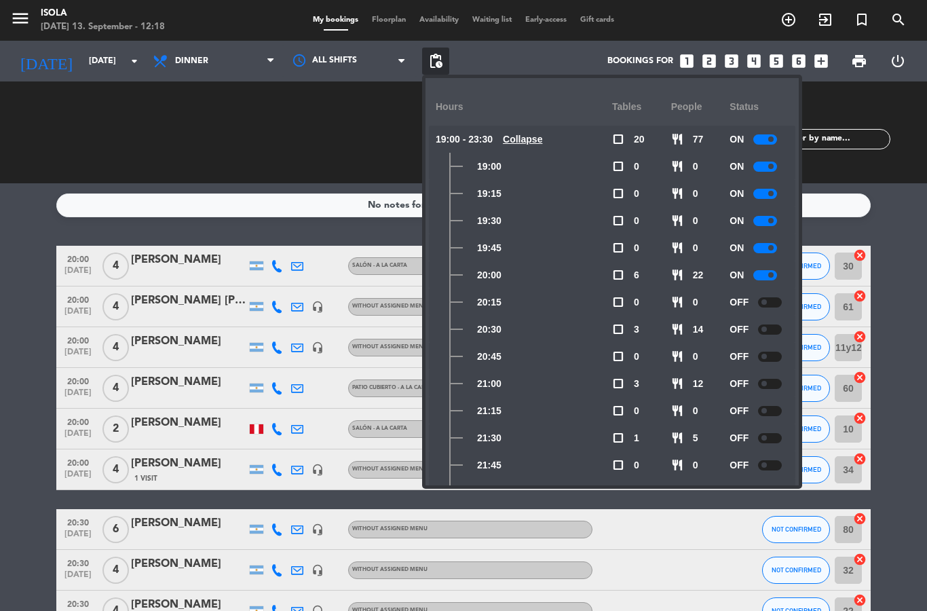
click at [374, 144] on div "SEATED 0 0 RESCHEDULED 0 0" at bounding box center [463, 132] width 181 height 75
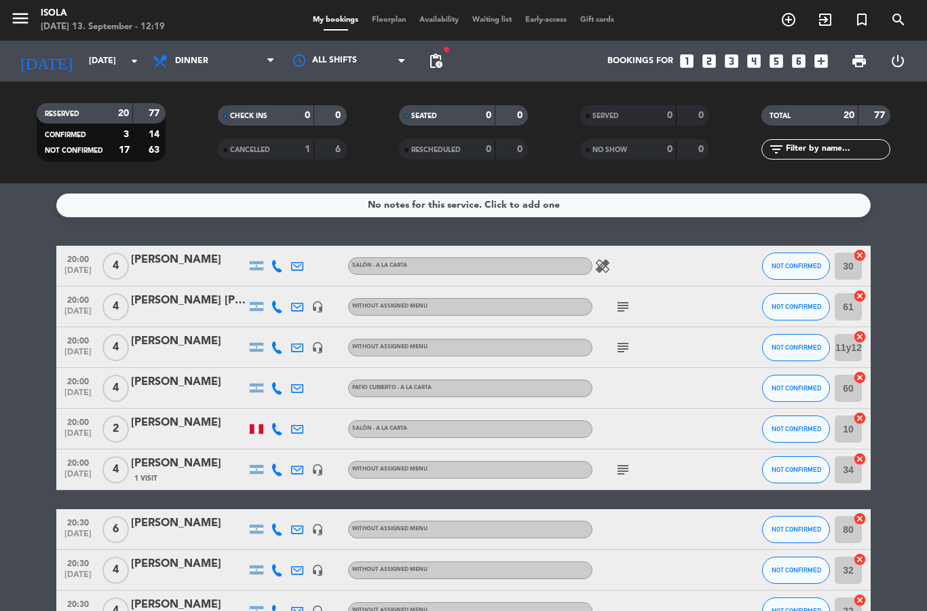
select select "dinner"
click at [387, 16] on span "Floorplan" at bounding box center [389, 19] width 48 height 7
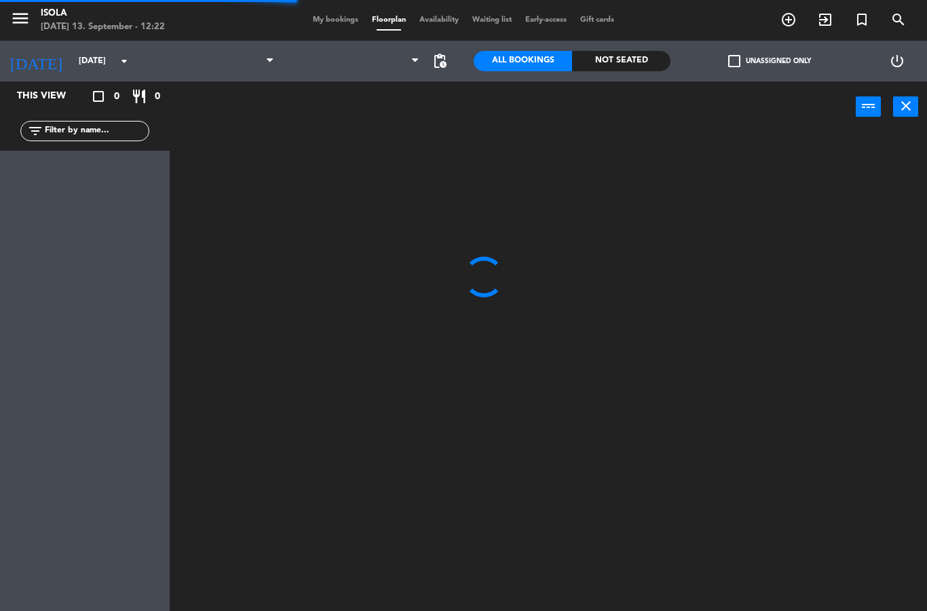
select select "dinner"
select select
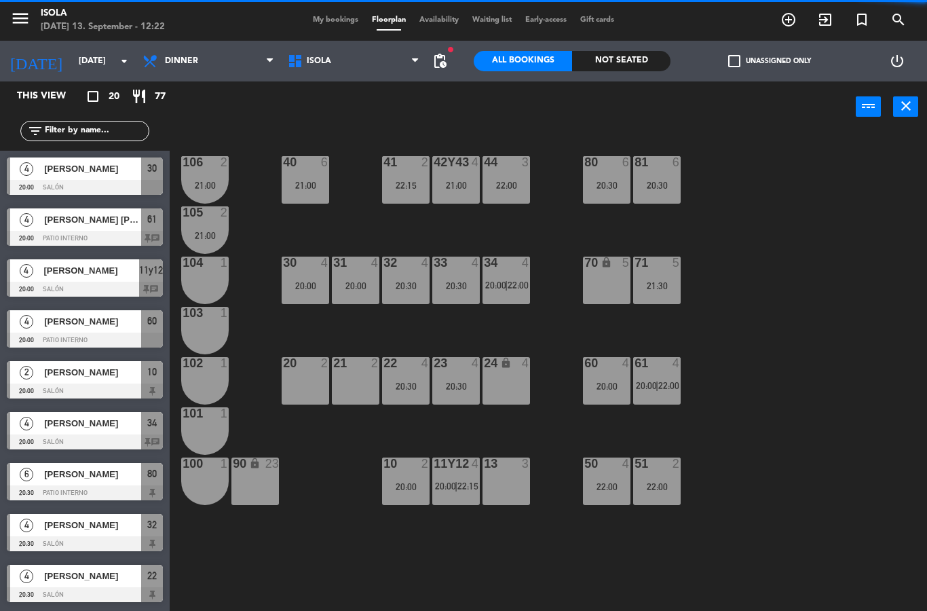
click at [321, 365] on div "2" at bounding box center [325, 363] width 8 height 12
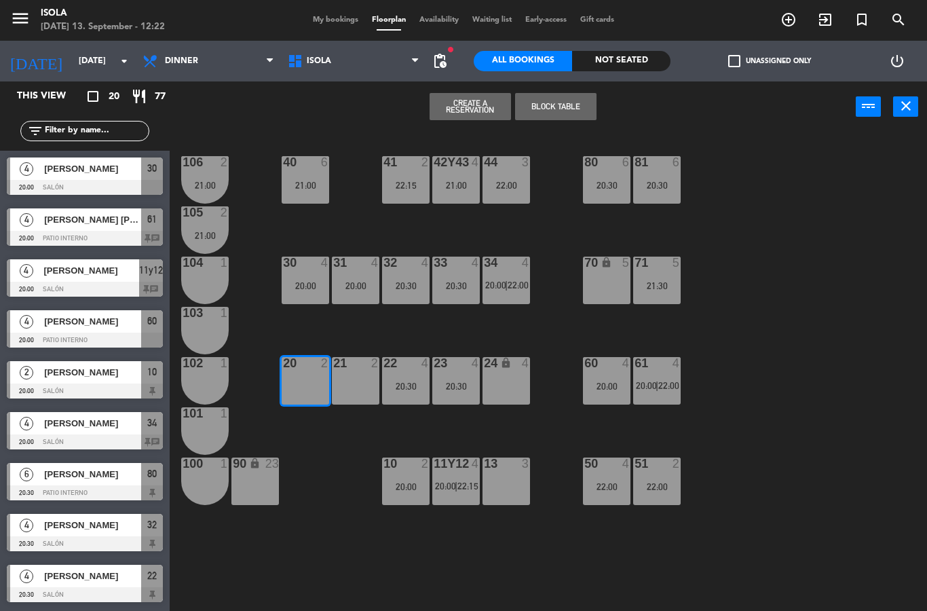
click at [339, 390] on div "21 2" at bounding box center [356, 381] width 48 height 48
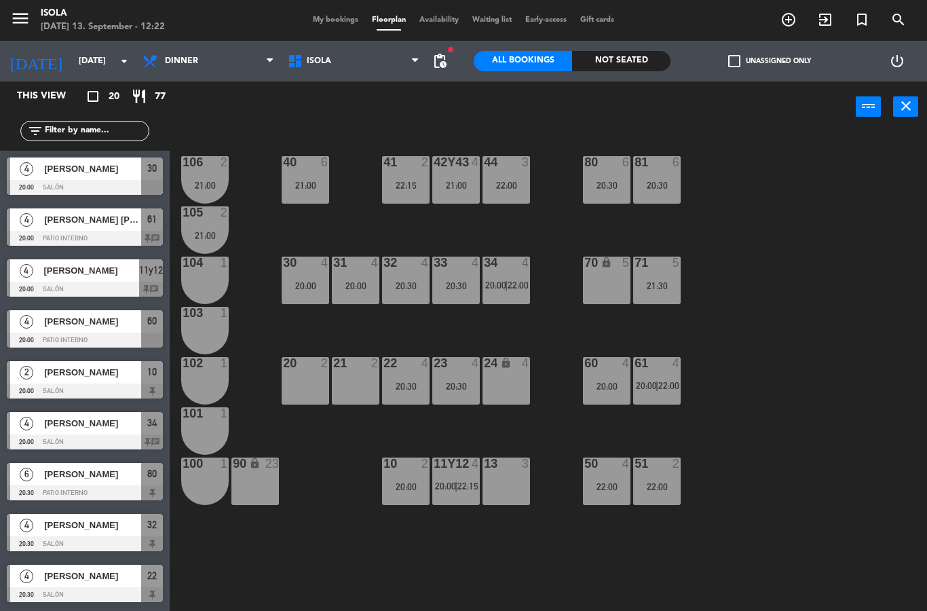
click at [326, 468] on div "40 6 21:00 42y43 4 21:00 41 2 22:15 44 3 22:00 80 6 20:30 81 6 20:30 106 2 21:0…" at bounding box center [553, 371] width 748 height 479
click at [343, 385] on div "21 2" at bounding box center [356, 381] width 48 height 48
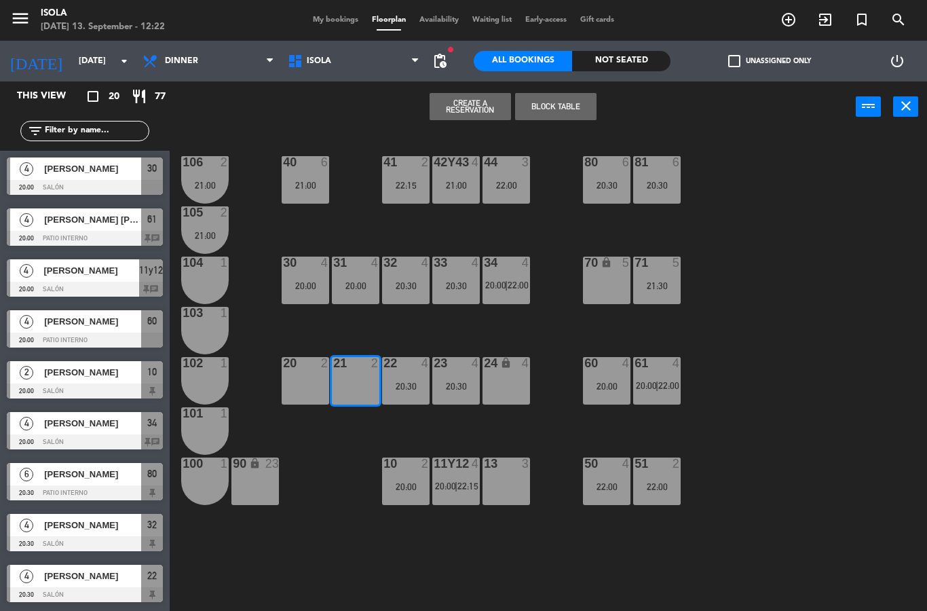
click at [310, 394] on div "20 2" at bounding box center [306, 381] width 48 height 48
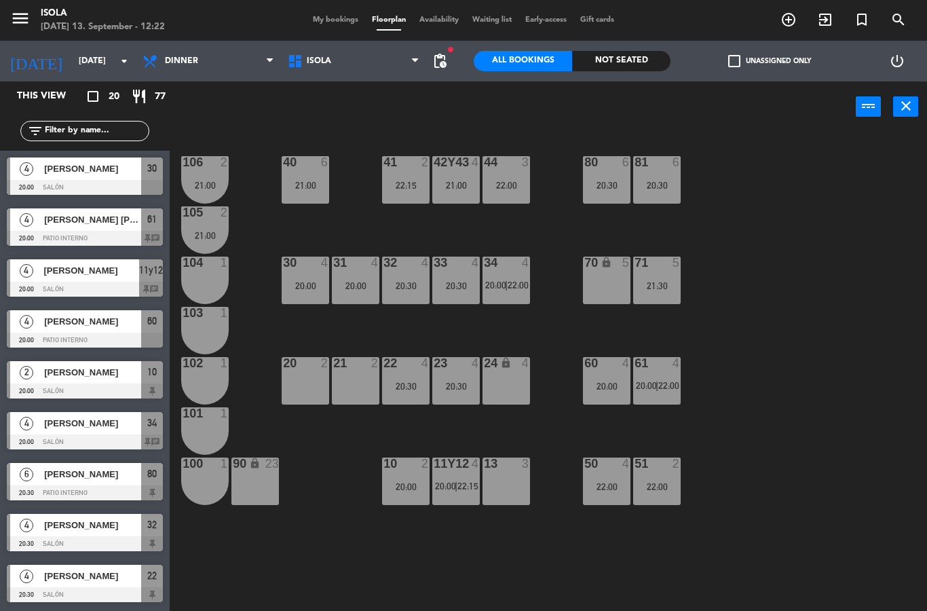
click at [329, 451] on div "40 6 21:00 42y43 4 21:00 41 2 22:15 44 3 22:00 80 6 20:30 81 6 20:30 106 2 21:0…" at bounding box center [553, 371] width 748 height 479
click at [307, 377] on div "20 2" at bounding box center [306, 381] width 48 height 48
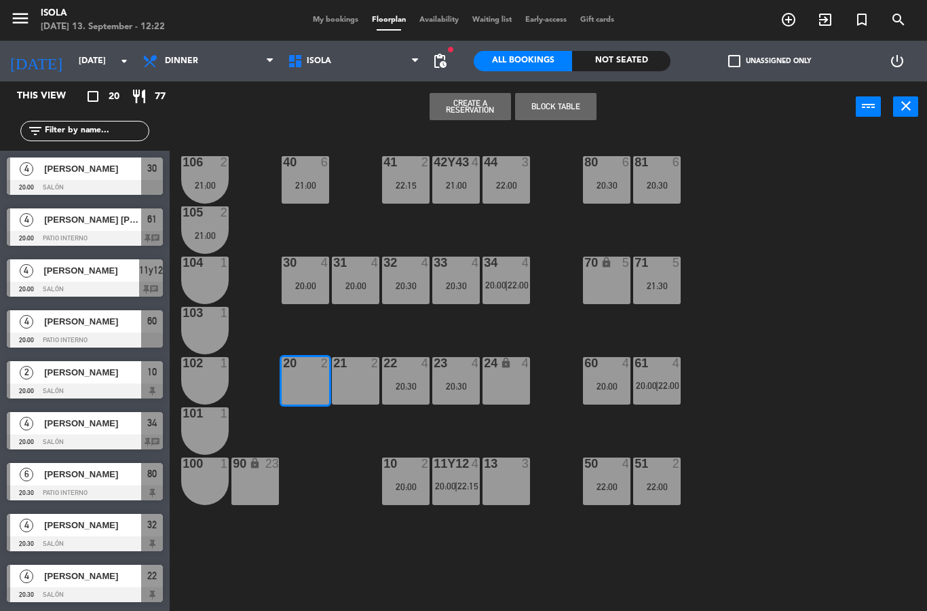
click at [344, 393] on div "21 2" at bounding box center [356, 381] width 48 height 48
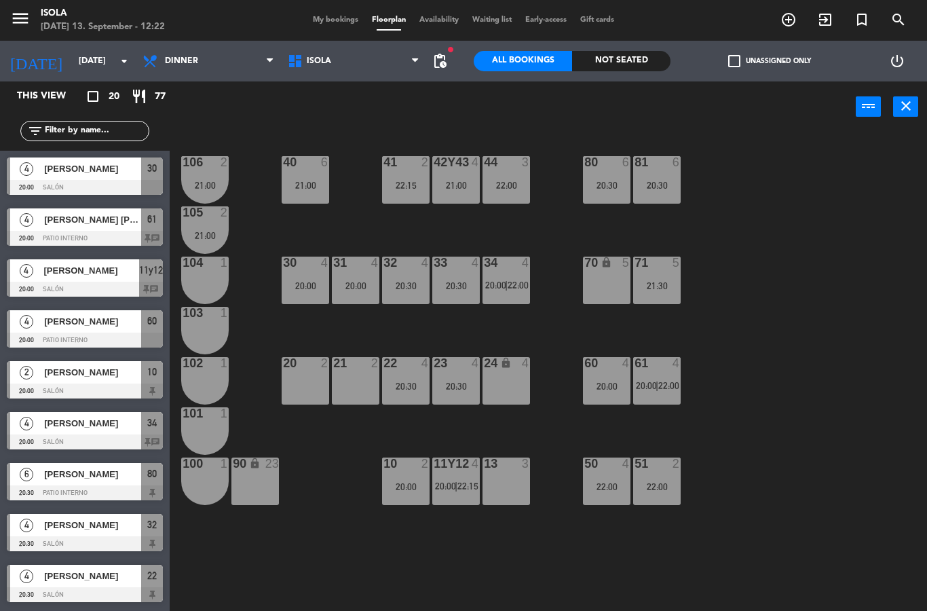
click at [329, 445] on div "40 6 21:00 42y43 4 21:00 41 2 22:15 44 3 22:00 80 6 20:30 81 6 20:30 106 2 21:0…" at bounding box center [553, 371] width 748 height 479
click at [331, 438] on div "40 6 21:00 42y43 4 21:00 41 2 22:15 44 3 22:00 80 6 20:30 81 6 20:30 106 2 21:0…" at bounding box center [553, 371] width 748 height 479
click at [453, 52] on span "fiber_manual_record" at bounding box center [451, 49] width 8 height 8
click at [432, 62] on span "pending_actions" at bounding box center [440, 61] width 16 height 16
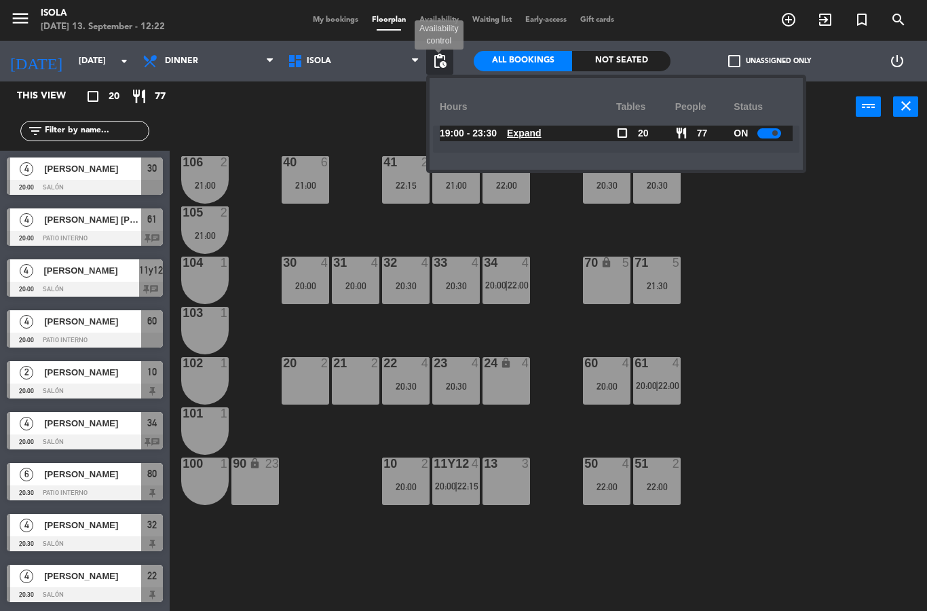
click at [522, 128] on u "Expand" at bounding box center [524, 133] width 35 height 11
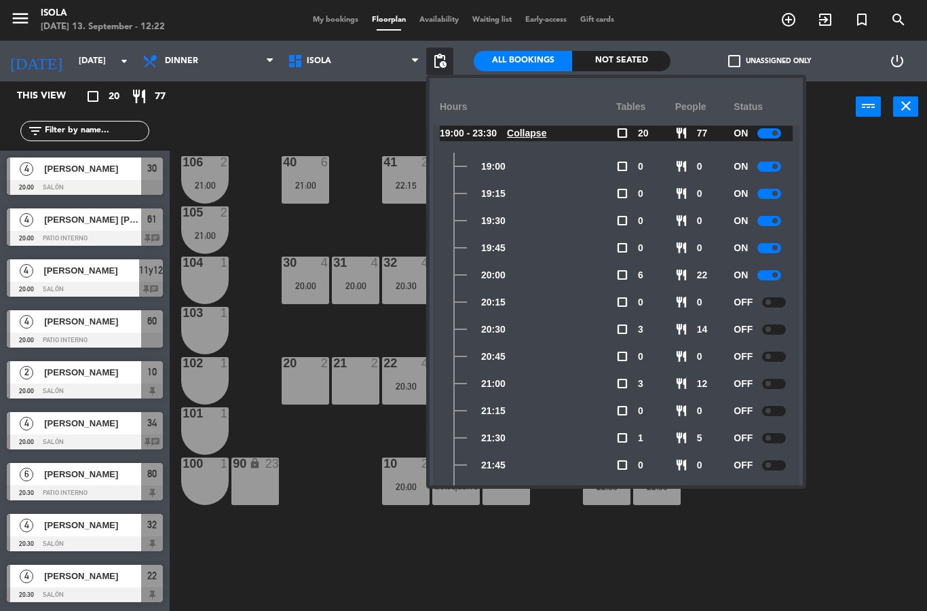
click at [768, 276] on div at bounding box center [769, 275] width 24 height 10
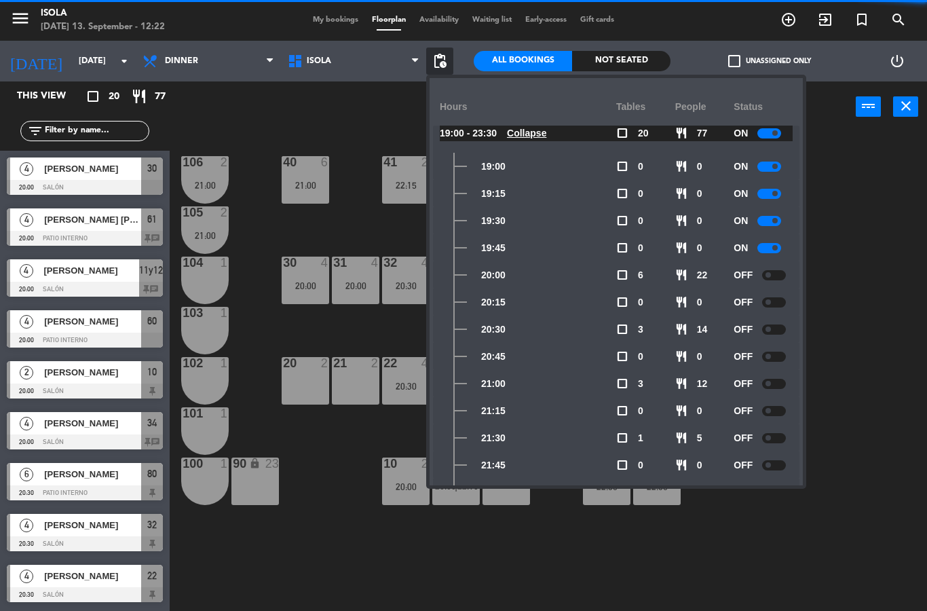
click at [772, 305] on div at bounding box center [774, 302] width 24 height 10
click at [854, 313] on div "40 6 21:00 42y43 4 21:00 41 2 22:15 44 3 22:00 80 6 20:30 81 6 20:30 106 2 21:0…" at bounding box center [553, 371] width 748 height 479
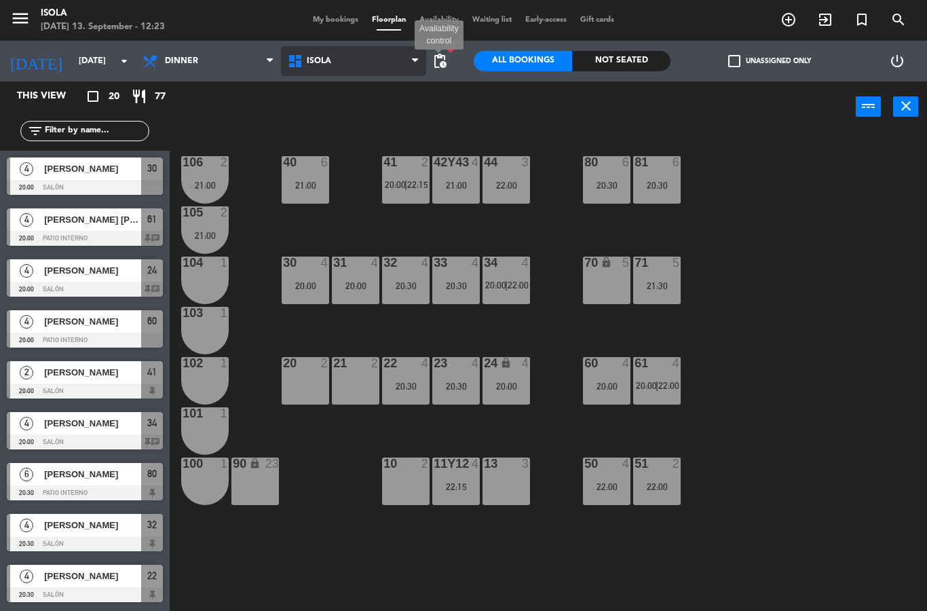
click at [417, 67] on select "Isola" at bounding box center [353, 61] width 145 height 30
click at [446, 59] on span "pending_actions" at bounding box center [440, 61] width 16 height 16
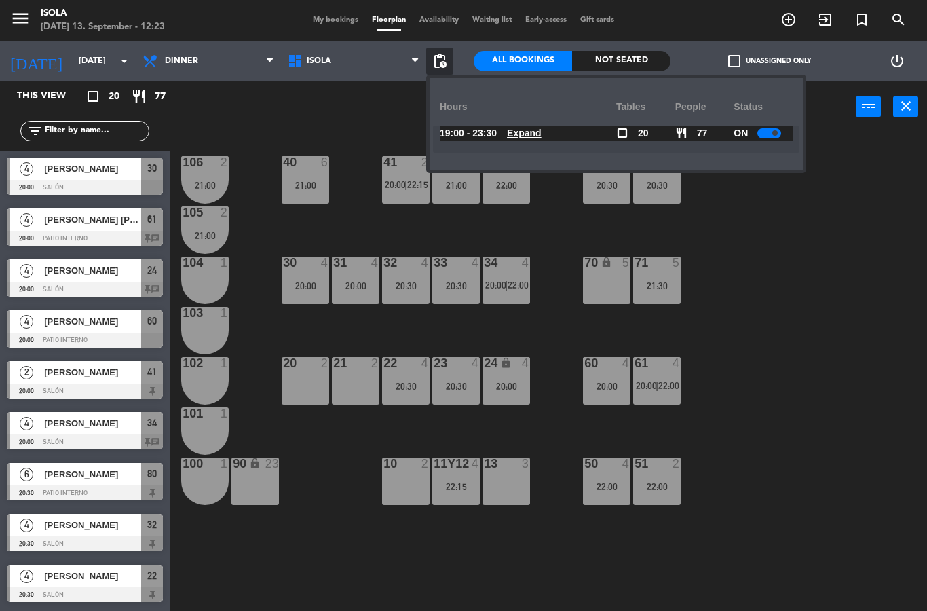
click at [523, 128] on u "Expand" at bounding box center [524, 133] width 35 height 11
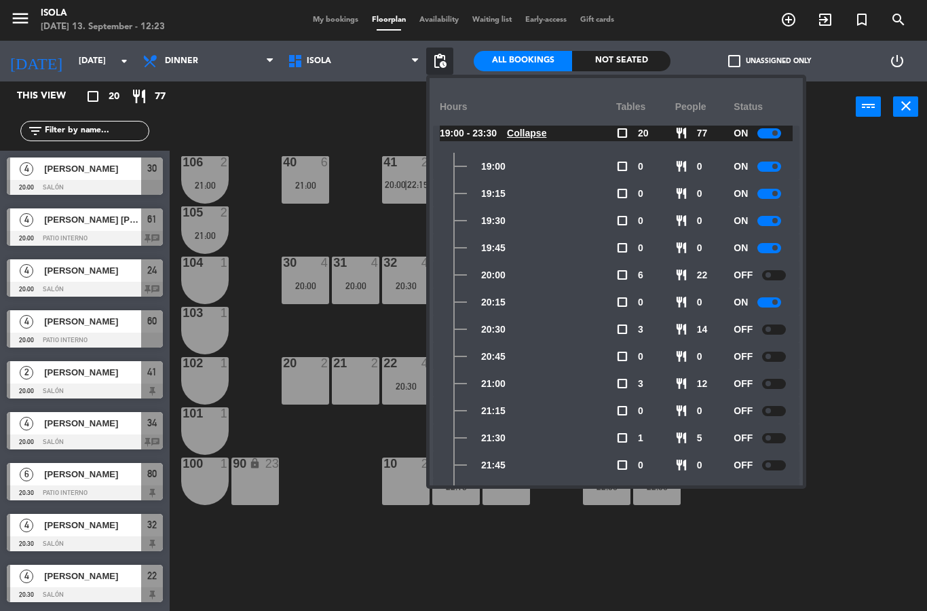
click at [770, 298] on div at bounding box center [769, 302] width 24 height 10
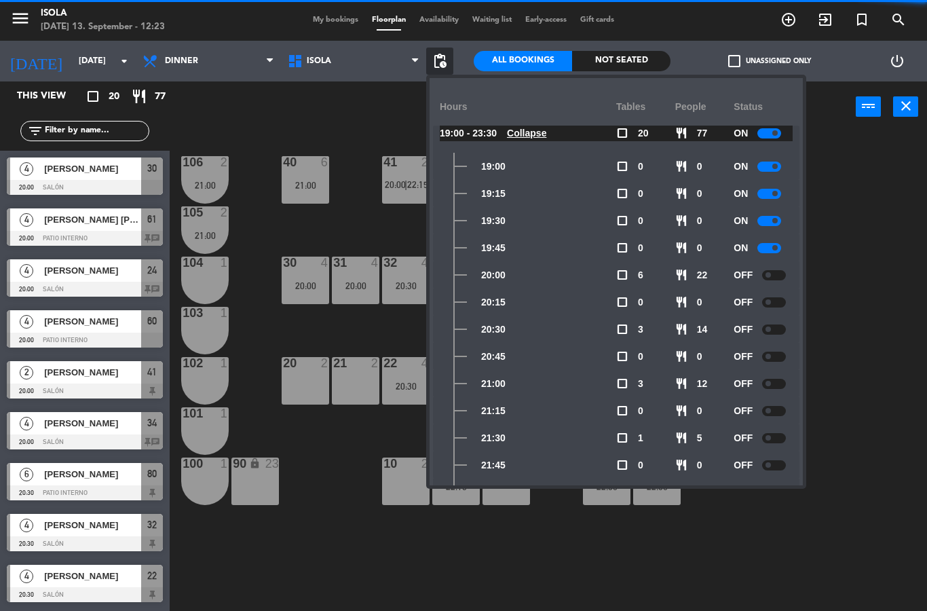
click at [780, 271] on div at bounding box center [774, 275] width 24 height 10
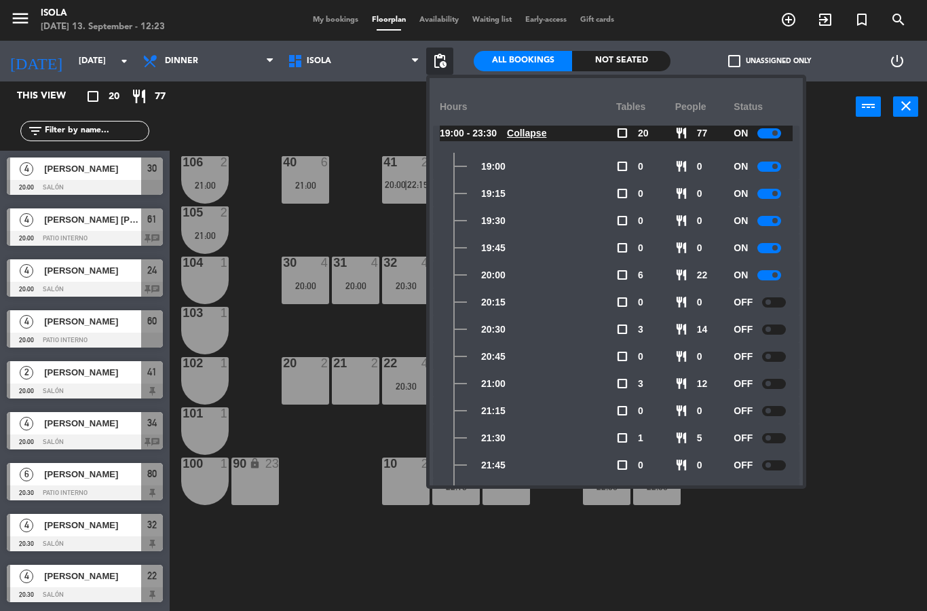
click at [843, 319] on div "40 6 21:00 42y43 4 21:00 41 2 20:00 | 22:15 44 3 22:00 80 6 20:30 81 6 20:30 10…" at bounding box center [553, 371] width 748 height 479
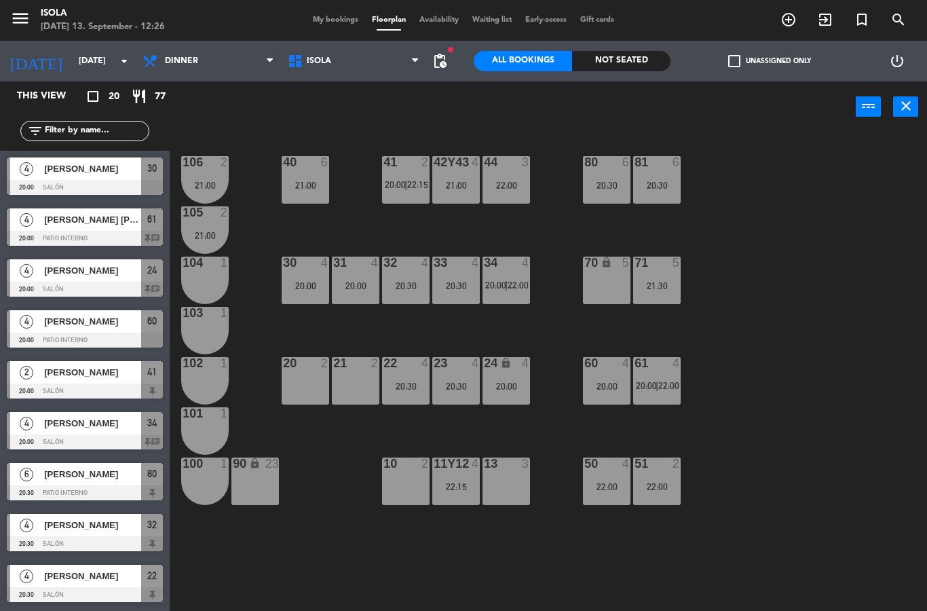
click at [505, 293] on div "34 4 20:00 | 22:00" at bounding box center [507, 281] width 48 height 48
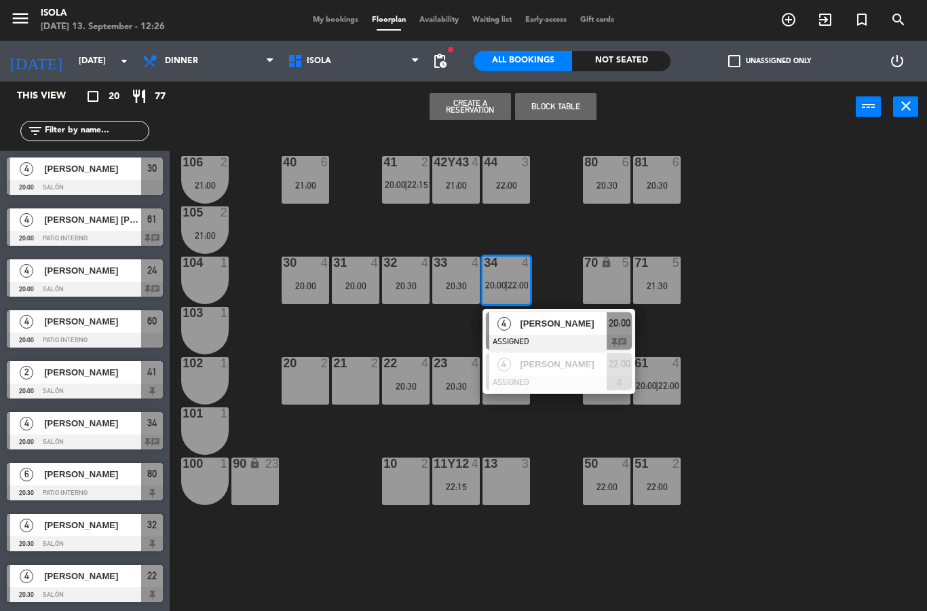
click at [533, 330] on span "[PERSON_NAME]" at bounding box center [563, 323] width 87 height 14
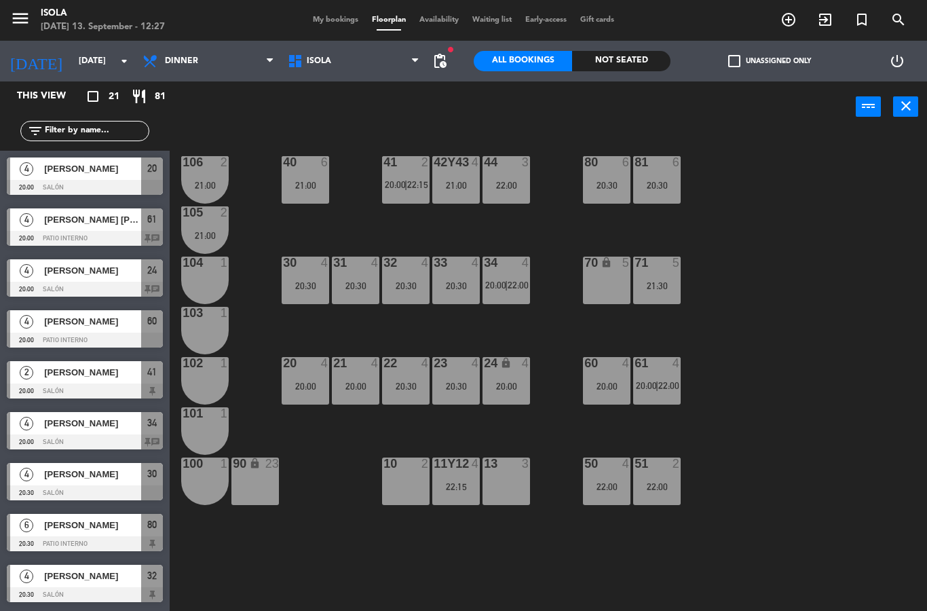
click at [513, 381] on div "20:00" at bounding box center [507, 386] width 48 height 10
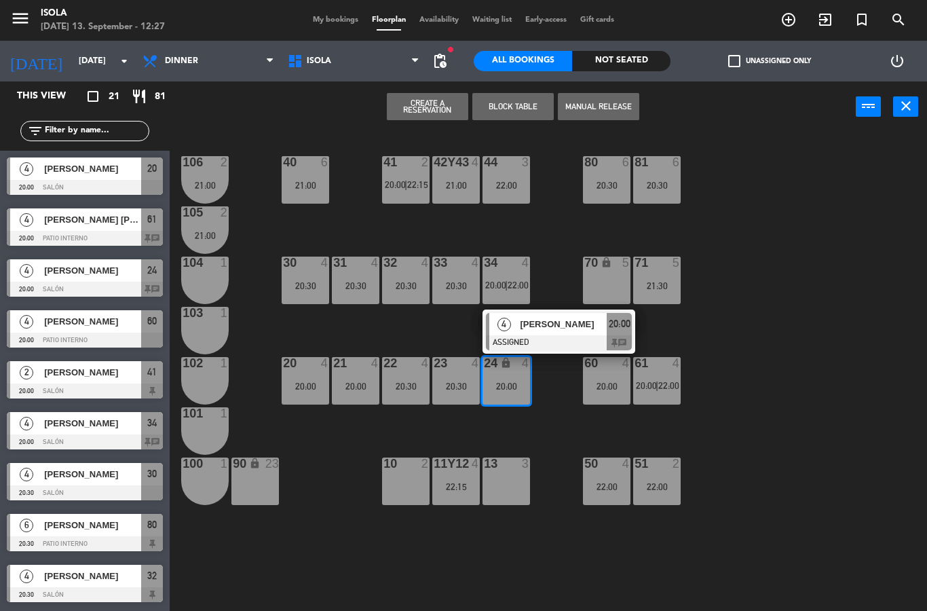
click at [560, 336] on div at bounding box center [559, 342] width 146 height 15
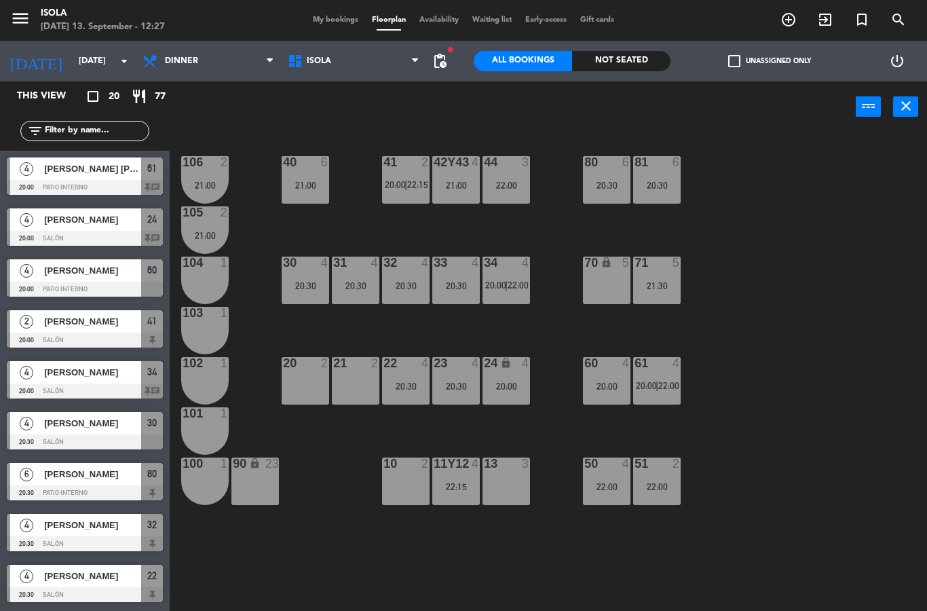
click at [527, 377] on div "24 lock 4 20:00" at bounding box center [507, 381] width 48 height 48
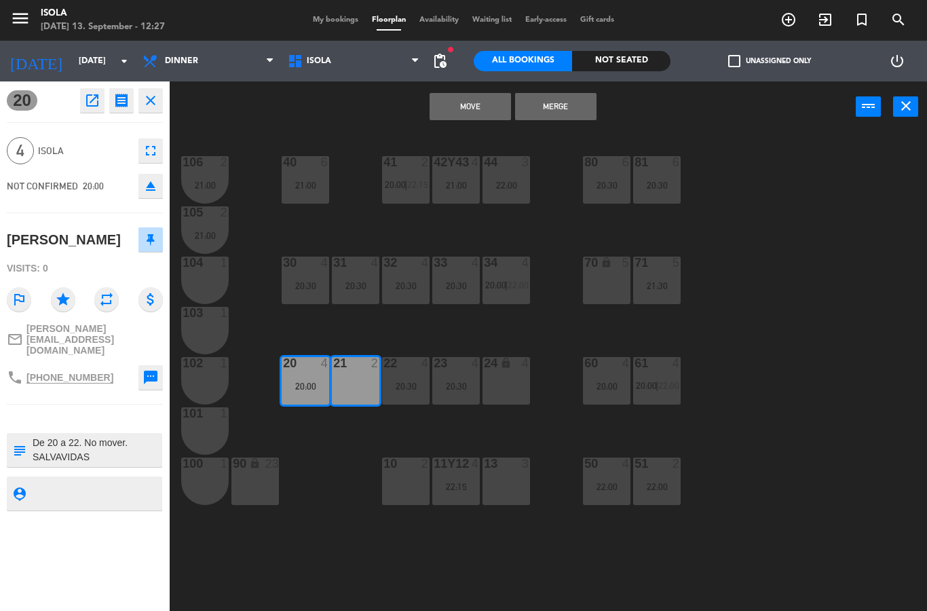
click at [485, 109] on button "Move" at bounding box center [470, 106] width 81 height 27
click at [559, 108] on button "Merge" at bounding box center [555, 106] width 81 height 27
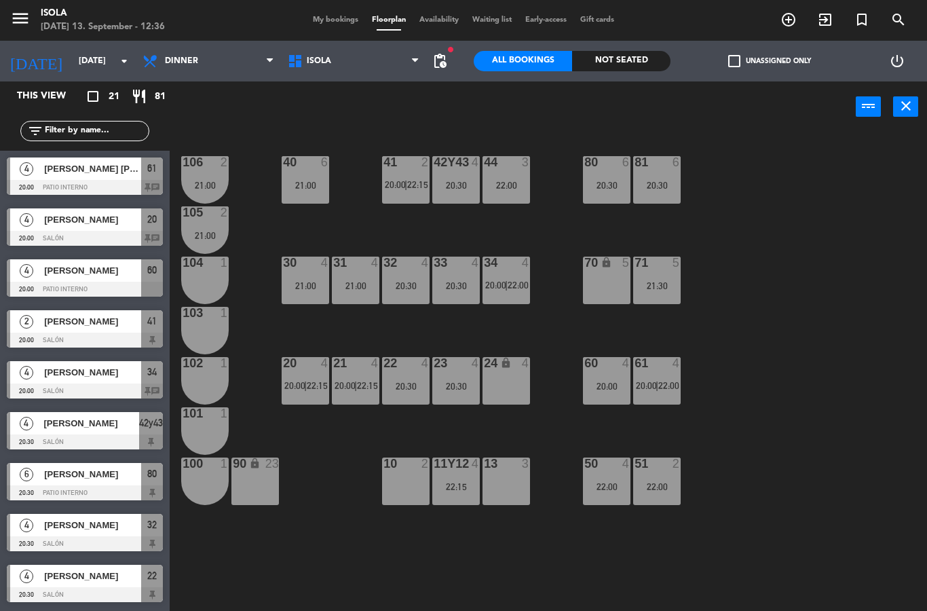
click at [492, 383] on div "24 lock 4" at bounding box center [507, 381] width 48 height 48
click at [320, 394] on div "20 4 20:00 | 22:15" at bounding box center [306, 381] width 48 height 48
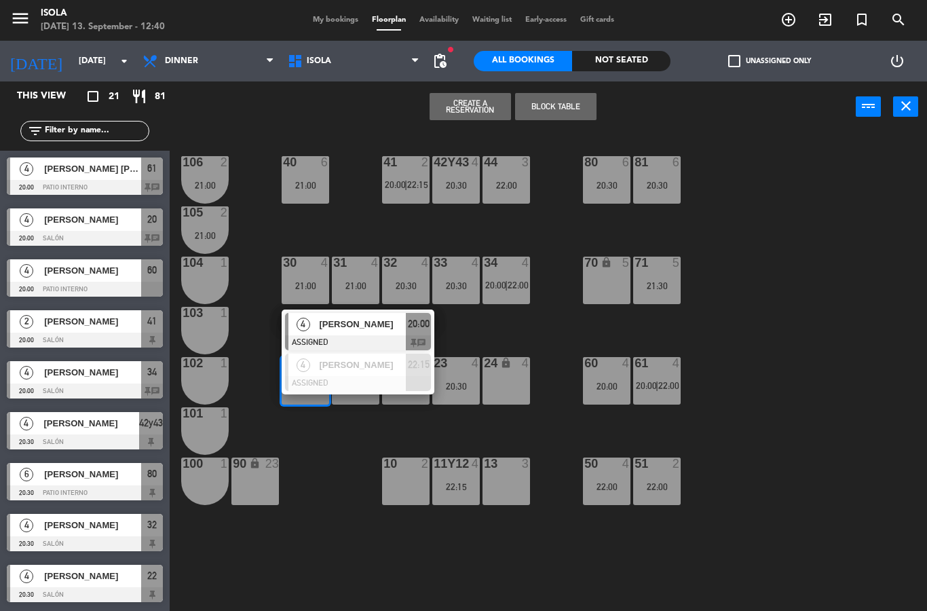
click at [384, 320] on span "[PERSON_NAME]" at bounding box center [362, 324] width 87 height 14
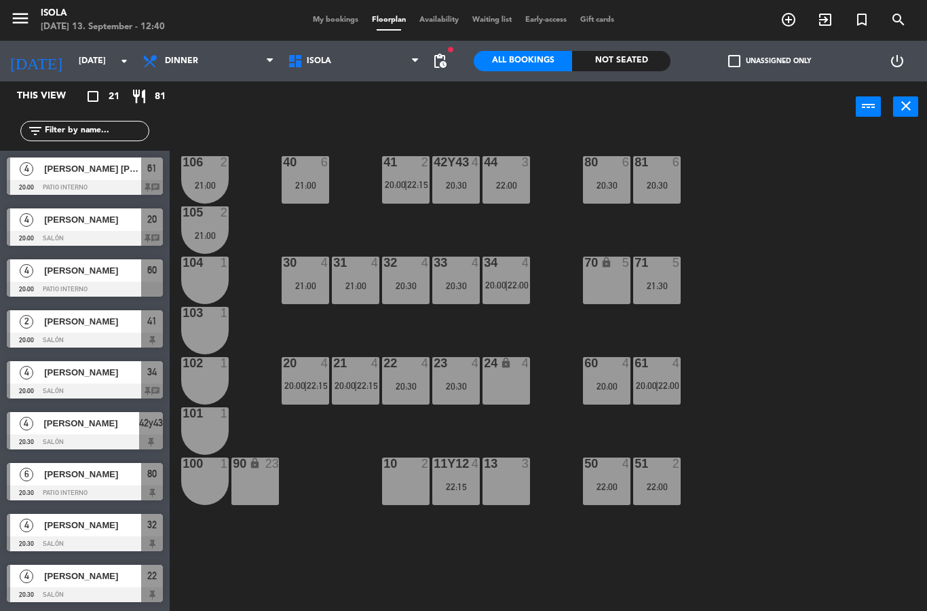
click at [307, 379] on div "20 4 20:00 | 22:15" at bounding box center [306, 381] width 48 height 48
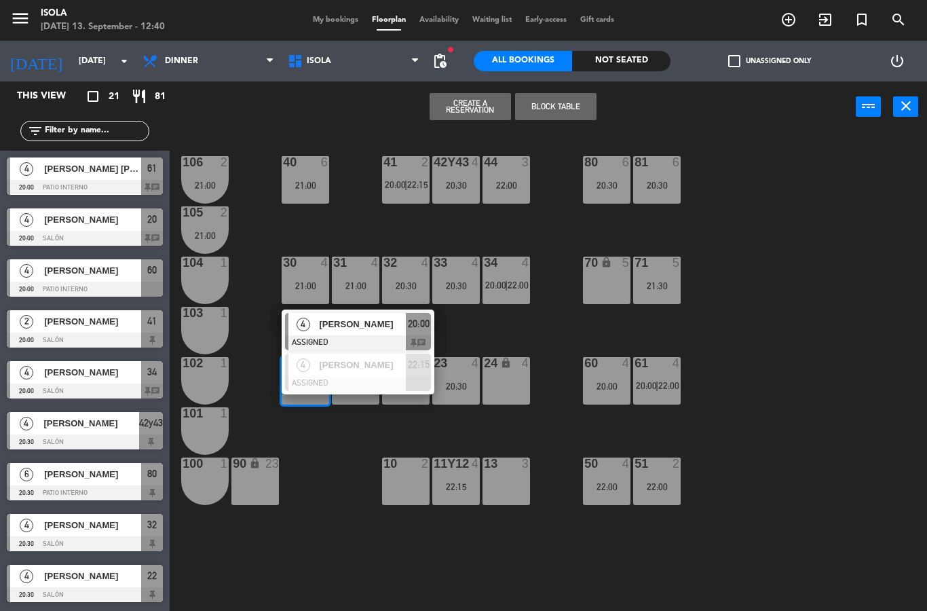
click at [379, 324] on span "[PERSON_NAME]" at bounding box center [362, 324] width 87 height 14
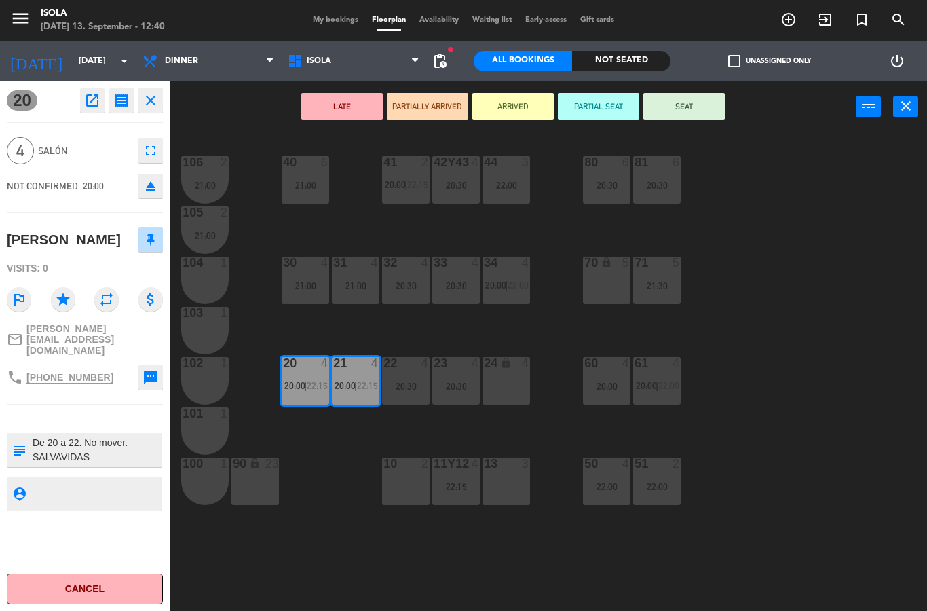
click at [338, 24] on span "My bookings" at bounding box center [335, 19] width 59 height 7
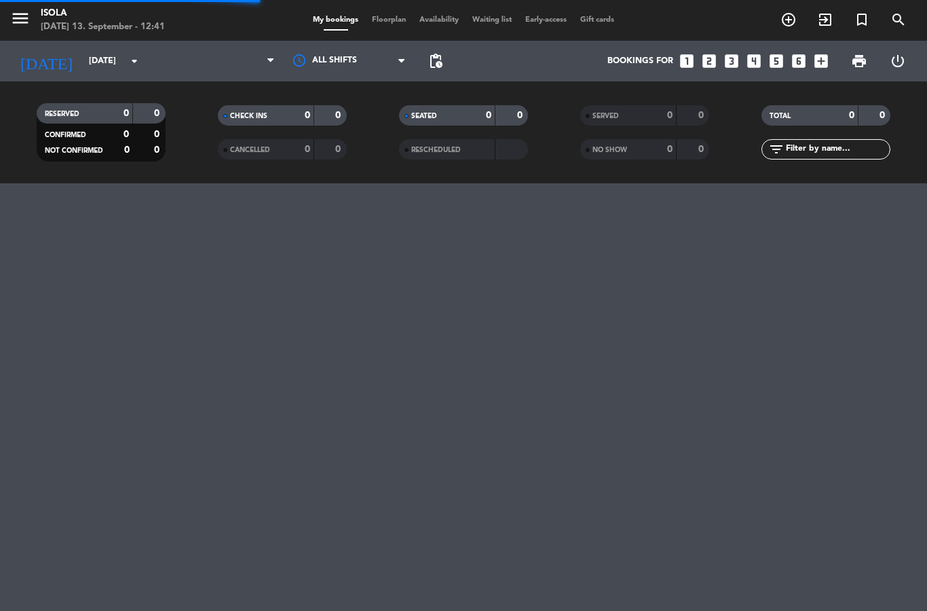
select select "dinner"
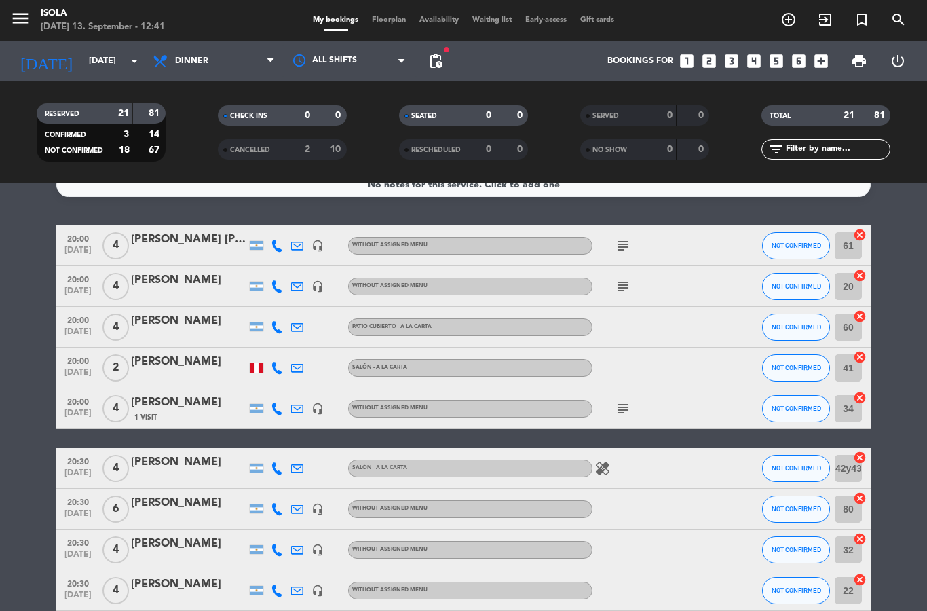
scroll to position [21, 0]
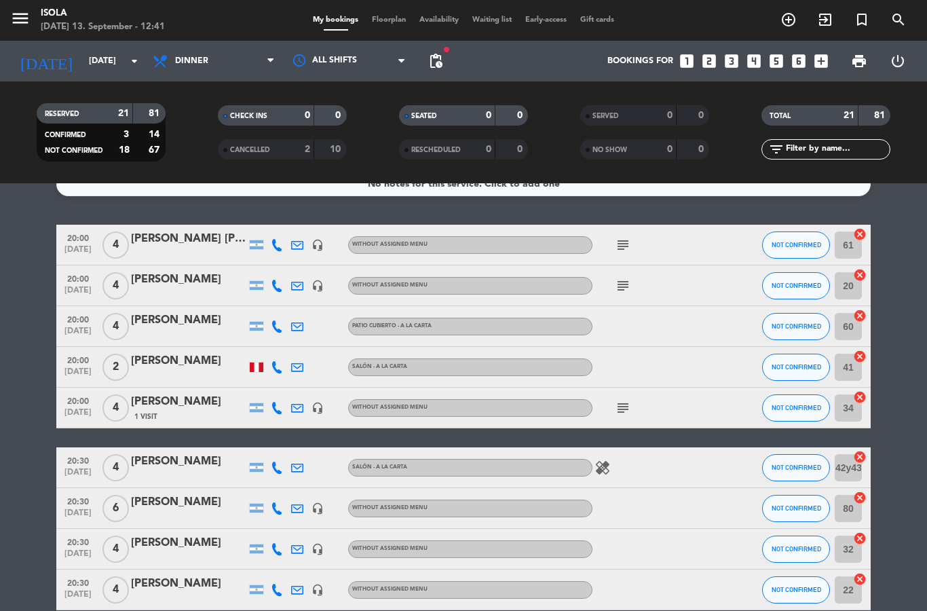
click at [223, 286] on div "[PERSON_NAME]" at bounding box center [188, 280] width 115 height 18
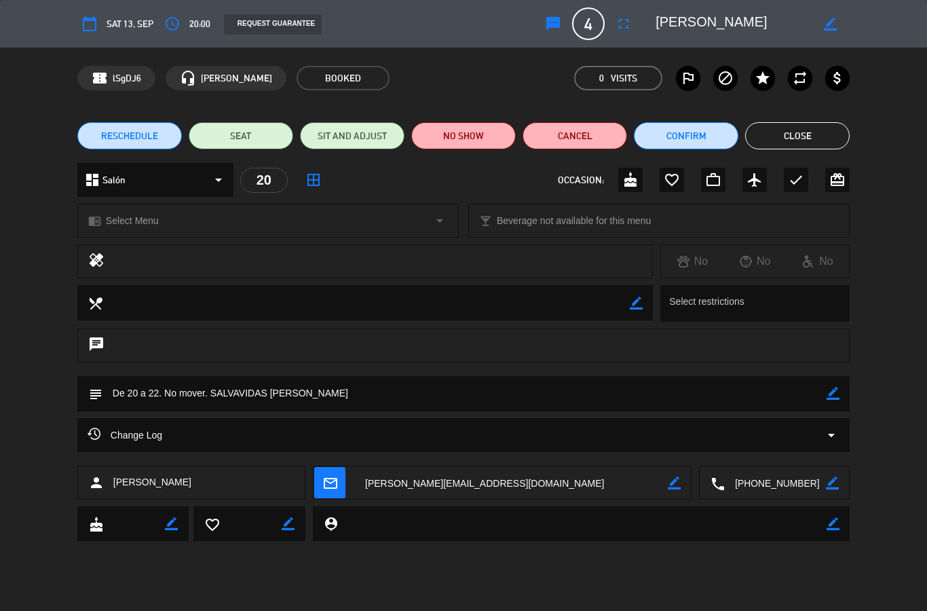
click at [821, 439] on div "Change Log arrow_drop_down" at bounding box center [464, 435] width 752 height 16
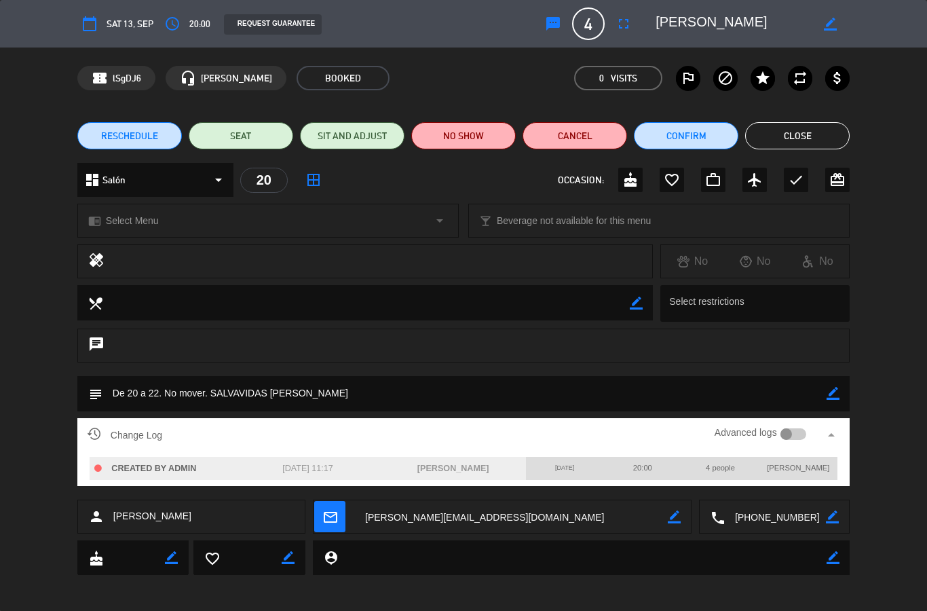
click at [800, 434] on div at bounding box center [794, 434] width 26 height 12
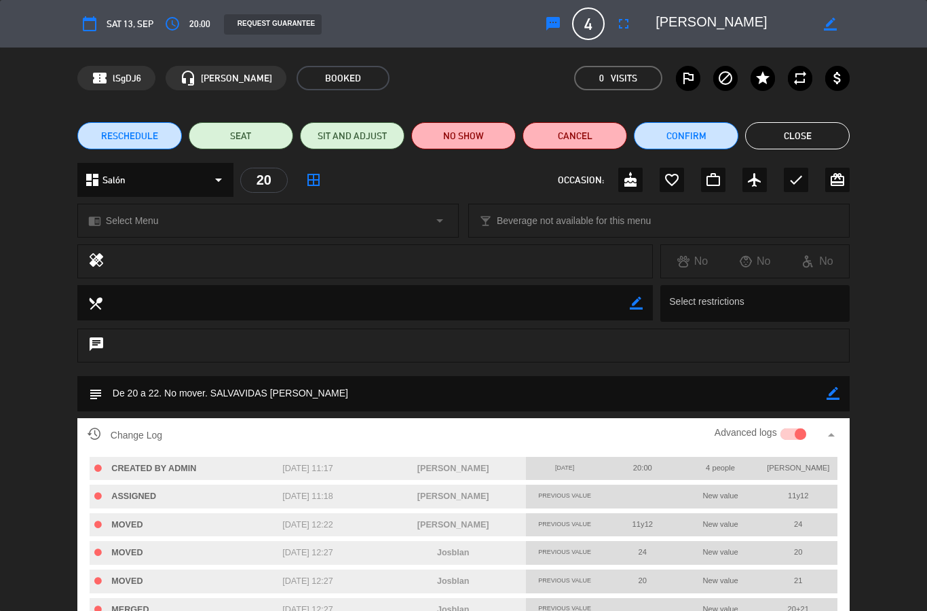
scroll to position [0, 0]
click at [778, 139] on button "Close" at bounding box center [797, 135] width 105 height 27
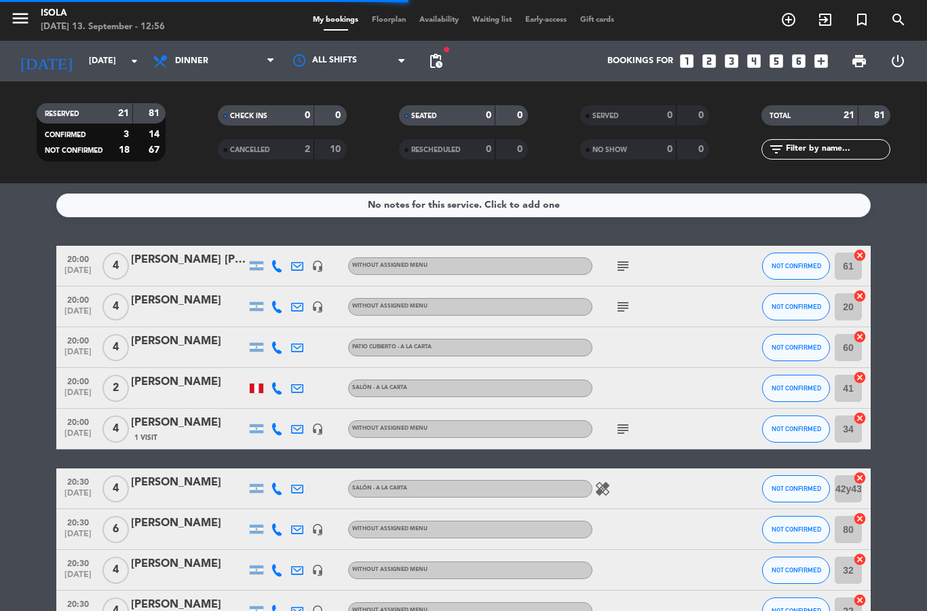
select select "dinner"
click at [399, 16] on span "Floorplan" at bounding box center [389, 19] width 48 height 7
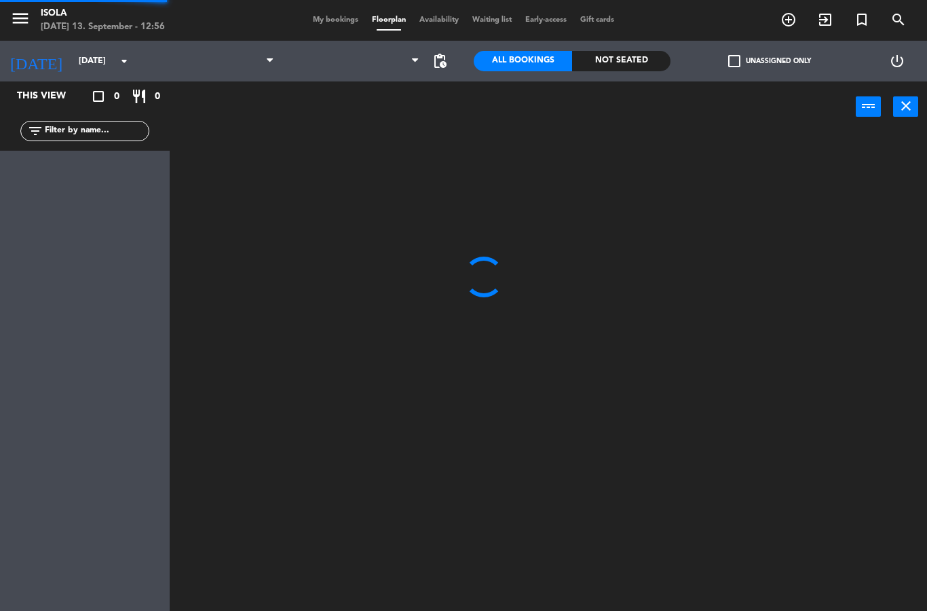
select select "dinner"
select select
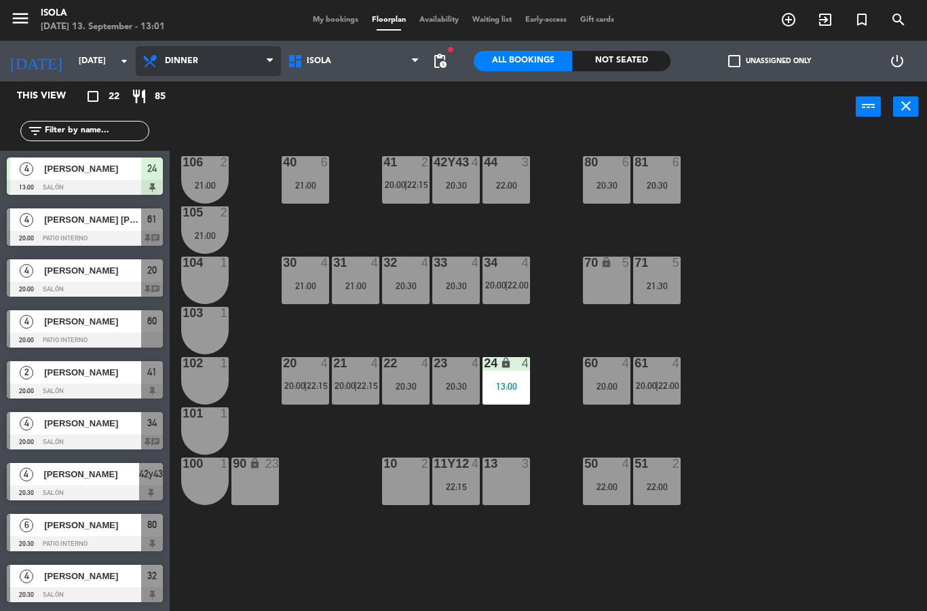
click at [195, 57] on select "Lunch Dinner" at bounding box center [208, 61] width 145 height 30
select select "lunch"
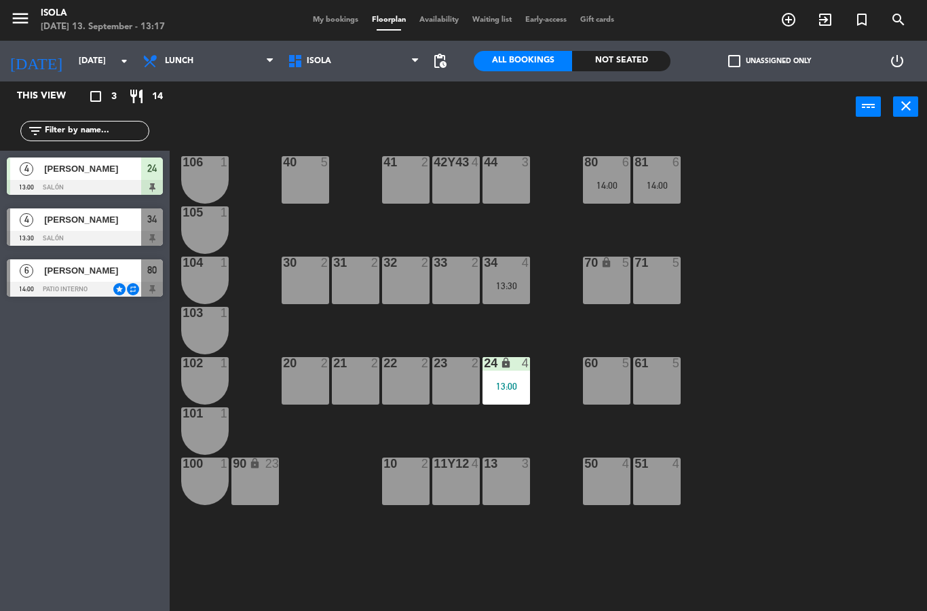
click at [901, 24] on icon "search" at bounding box center [899, 20] width 16 height 16
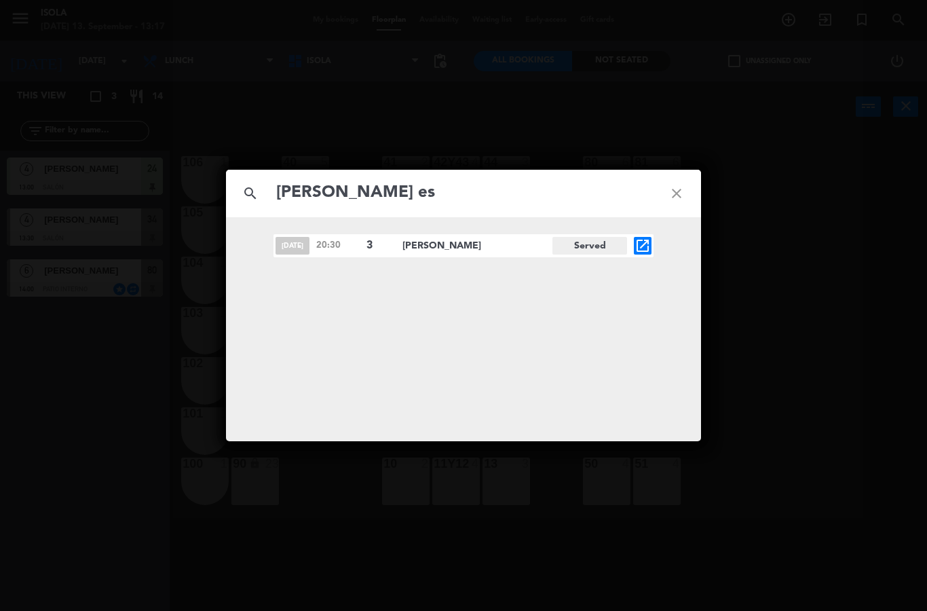
type input "[PERSON_NAME] es"
click at [410, 244] on span "[PERSON_NAME]" at bounding box center [477, 246] width 150 height 16
click at [327, 256] on div "[DATE] 20:30 3 [PERSON_NAME] Served open_in_new" at bounding box center [464, 245] width 380 height 23
click at [454, 248] on span "[PERSON_NAME]" at bounding box center [477, 246] width 150 height 16
click at [681, 193] on icon "close" at bounding box center [676, 193] width 49 height 49
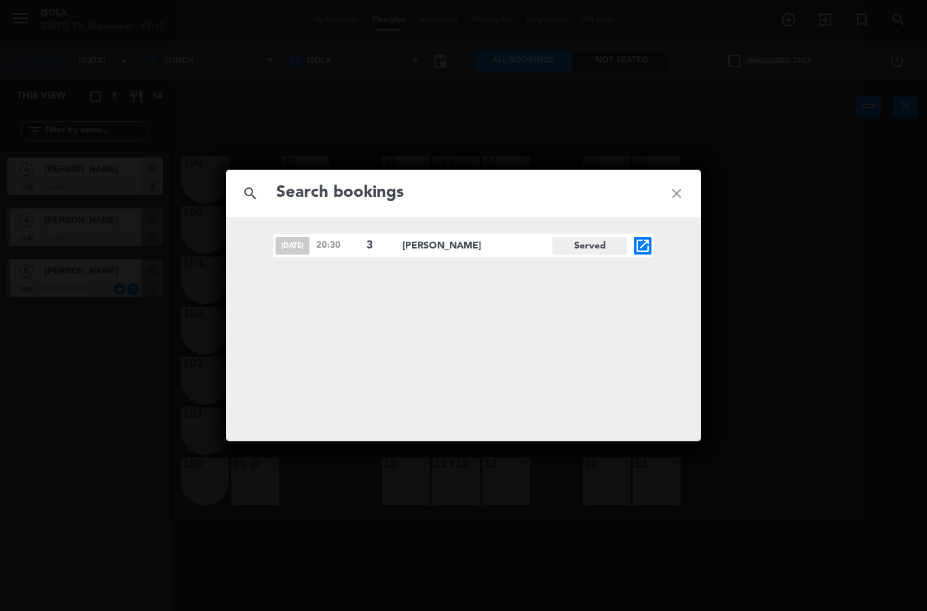
click at [687, 196] on icon "close" at bounding box center [676, 193] width 49 height 49
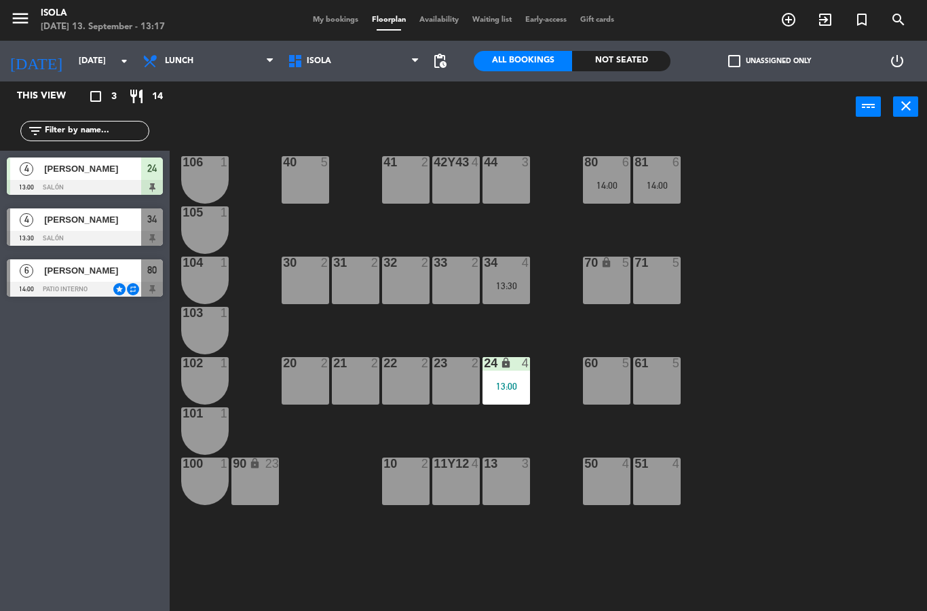
click at [342, 19] on span "My bookings" at bounding box center [335, 19] width 59 height 7
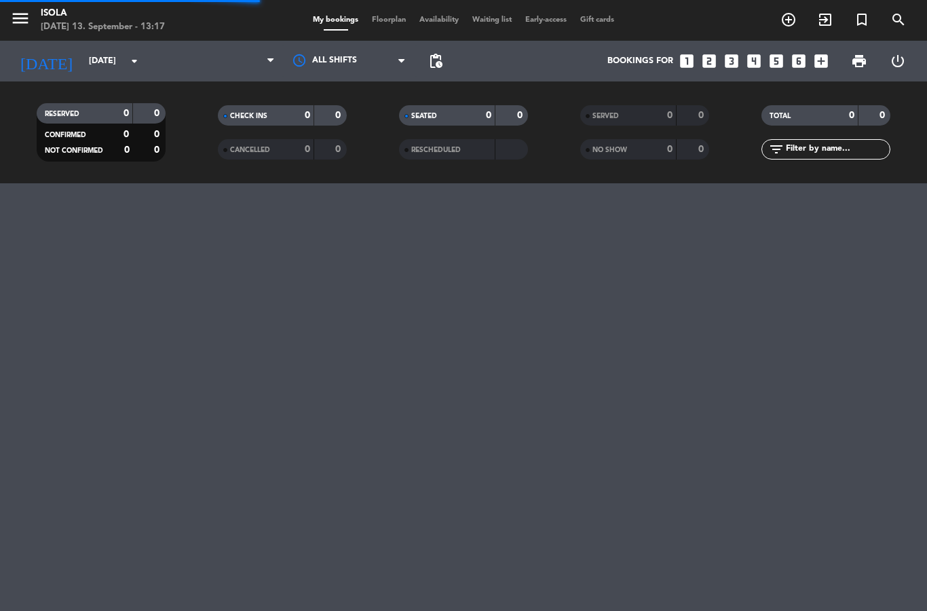
select select "lunch"
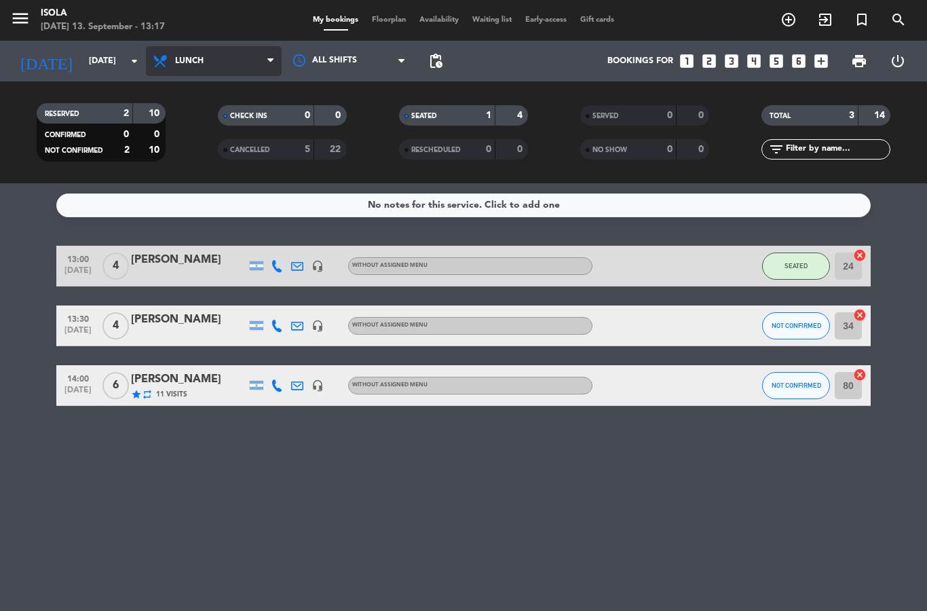
click at [207, 63] on select "All services Lunch Dinner" at bounding box center [214, 61] width 136 height 30
click at [125, 67] on input "[DATE]" at bounding box center [139, 61] width 115 height 23
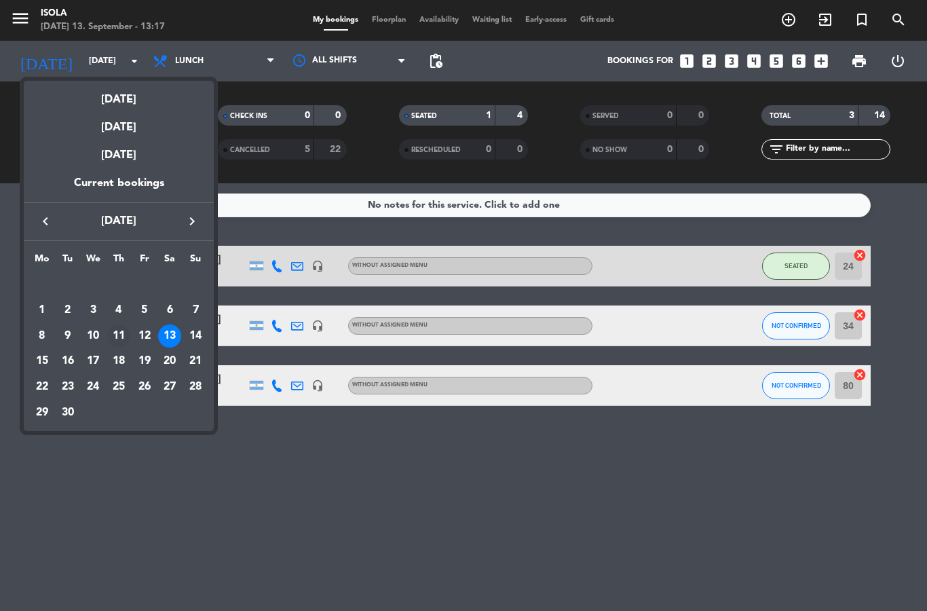
click at [124, 335] on div "11" at bounding box center [118, 335] width 23 height 23
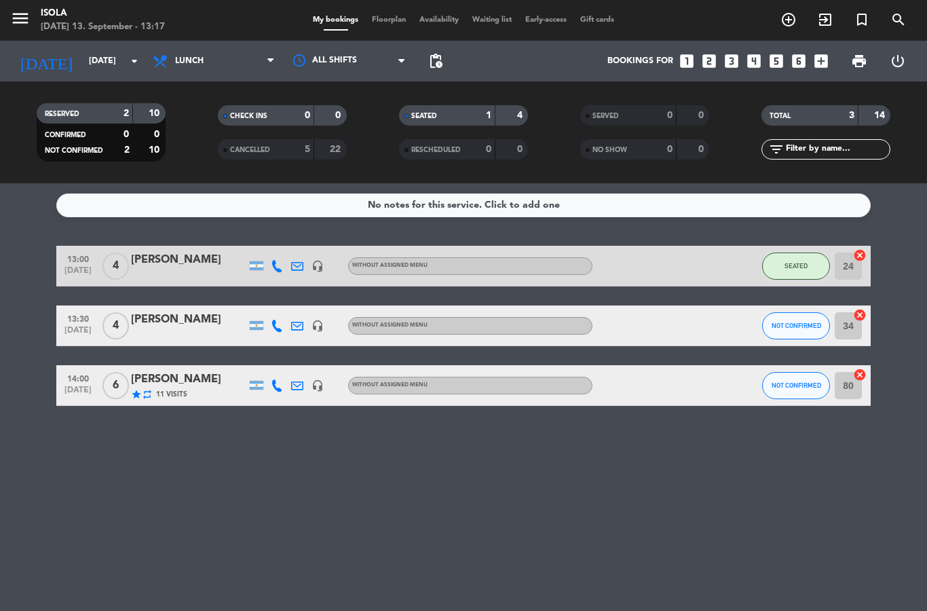
type input "[DATE]"
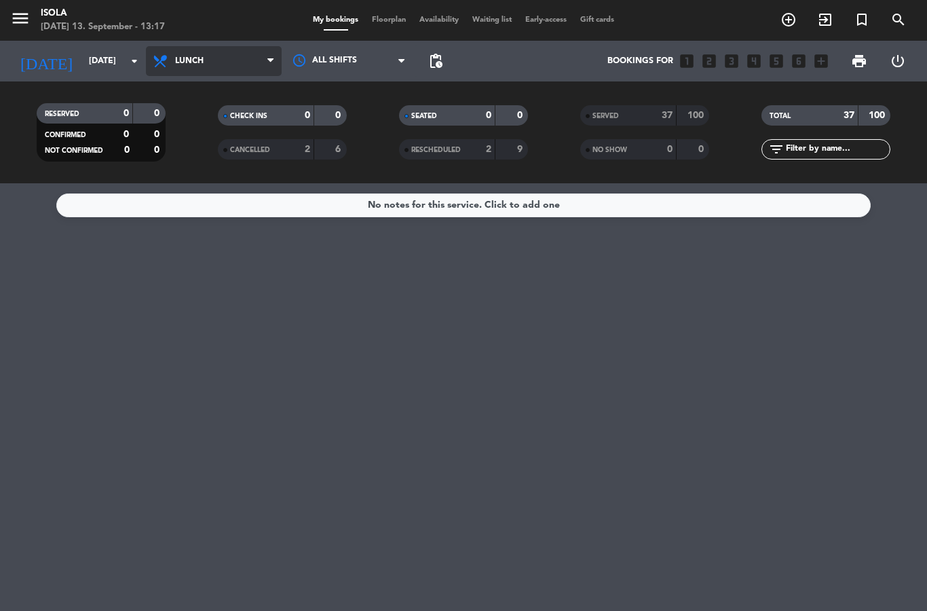
click at [263, 70] on select "All services Lunch Dinner" at bounding box center [214, 61] width 136 height 30
select select "dinner"
click at [243, 70] on select "All services Lunch Dinner" at bounding box center [214, 61] width 136 height 30
click at [648, 115] on div "22" at bounding box center [659, 116] width 27 height 16
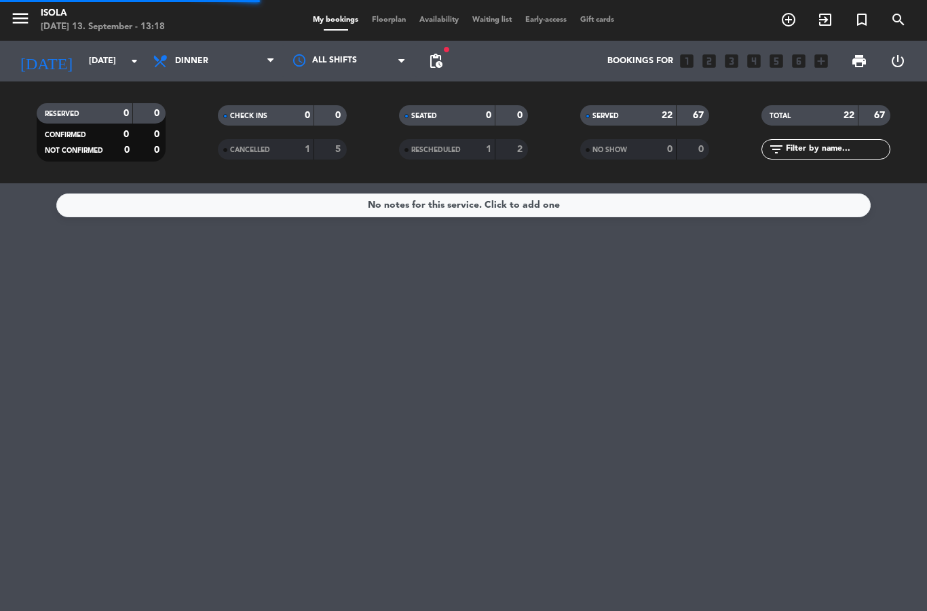
select select "dinner"
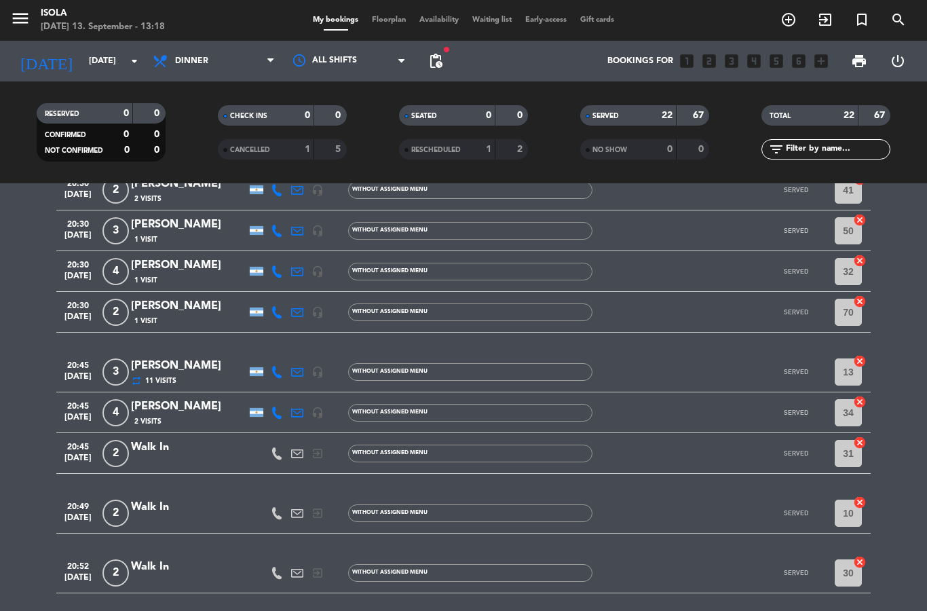
scroll to position [374, 0]
click at [219, 231] on div "[PERSON_NAME]" at bounding box center [188, 226] width 115 height 18
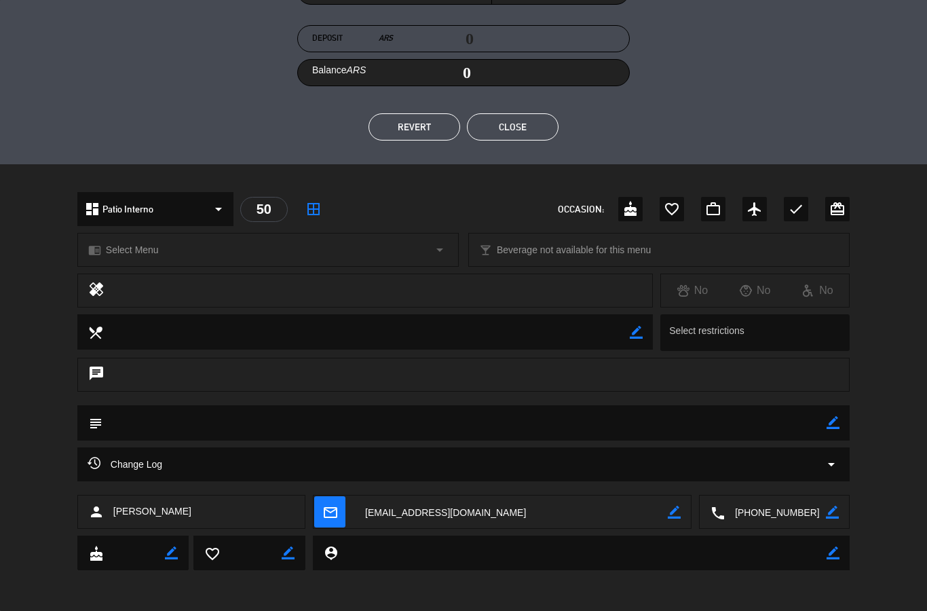
scroll to position [236, 0]
click at [815, 462] on div "Change Log arrow_drop_down" at bounding box center [464, 465] width 752 height 16
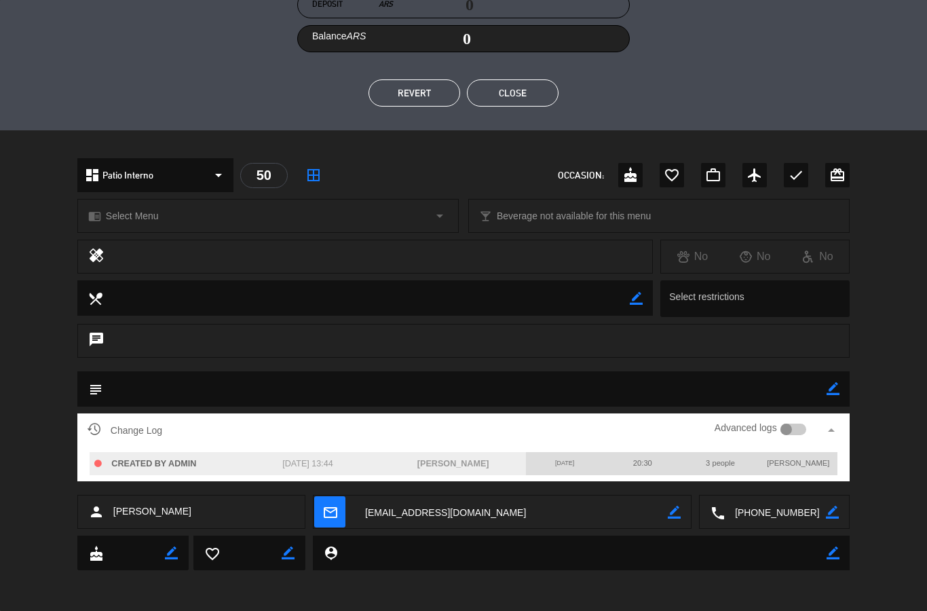
scroll to position [269, 0]
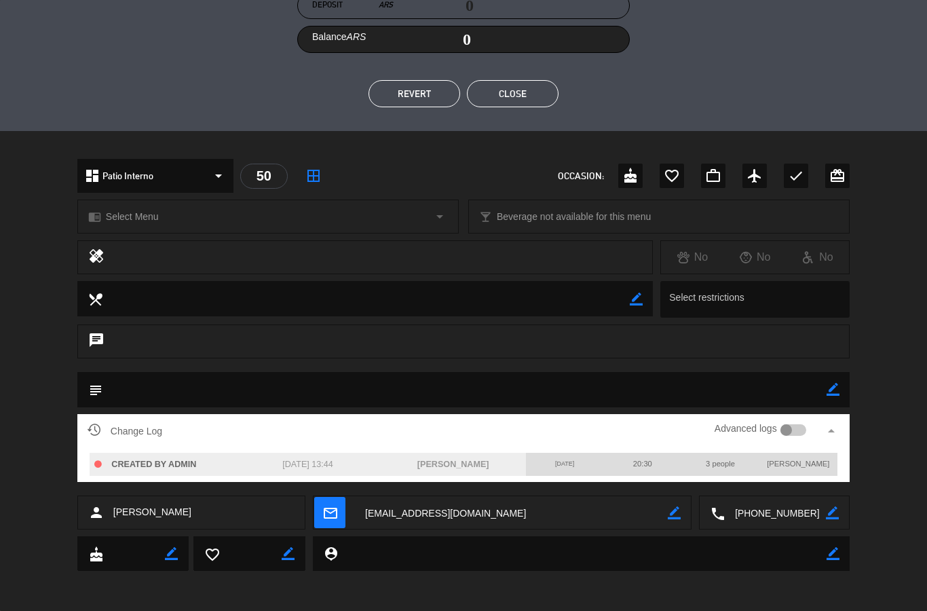
click at [779, 468] on div "[PERSON_NAME]" at bounding box center [799, 464] width 78 height 22
click at [134, 468] on span "CREATED BY ADMIN" at bounding box center [153, 465] width 85 height 10
click at [791, 432] on div at bounding box center [787, 430] width 12 height 12
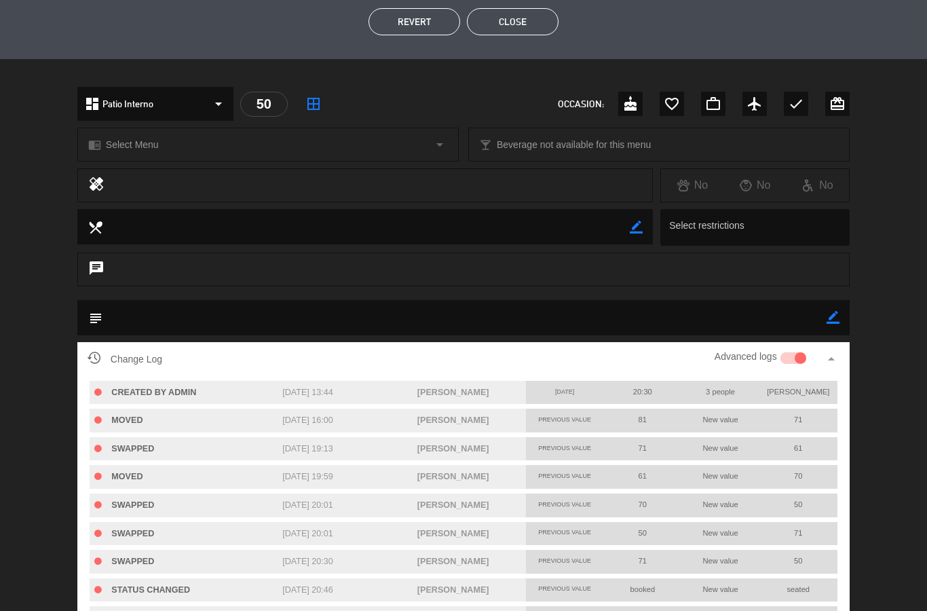
scroll to position [343, 0]
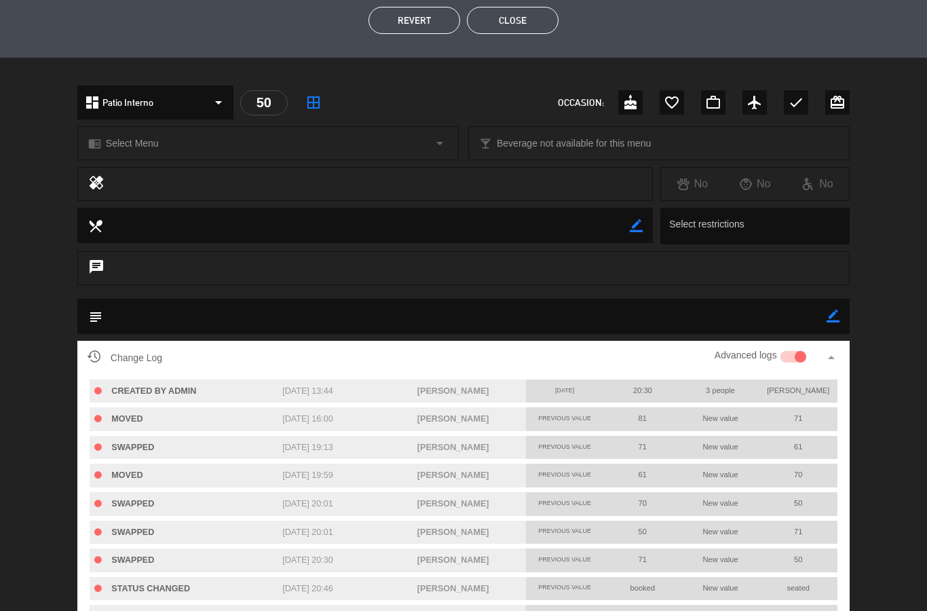
select select "dinner"
